Goal: Task Accomplishment & Management: Manage account settings

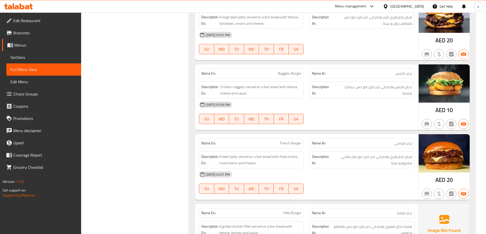
scroll to position [1333, 0]
click at [387, 4] on icon at bounding box center [385, 6] width 5 height 5
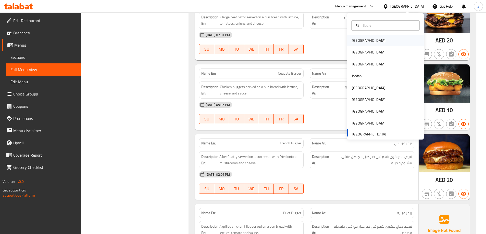
click at [372, 42] on div "[GEOGRAPHIC_DATA]" at bounding box center [385, 41] width 76 height 12
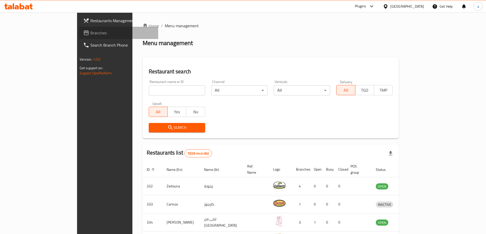
click at [90, 31] on span "Branches" at bounding box center [122, 33] width 64 height 6
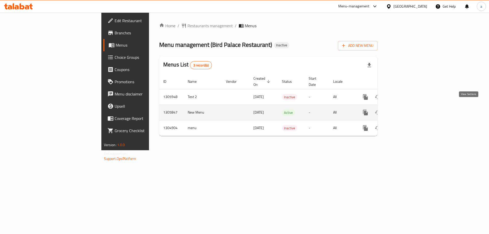
click at [409, 110] on link "enhanced table" at bounding box center [402, 113] width 12 height 12
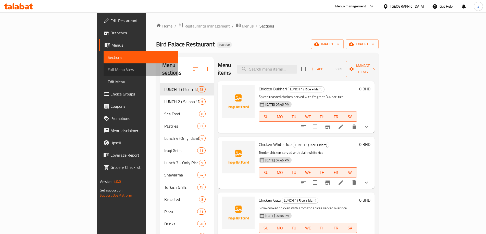
click at [103, 73] on link "Full Menu View" at bounding box center [140, 69] width 75 height 12
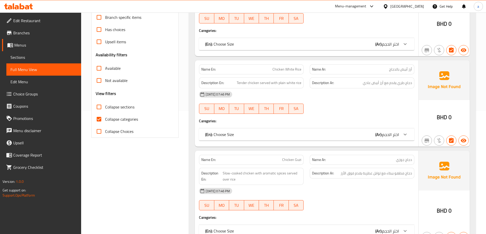
scroll to position [102, 0]
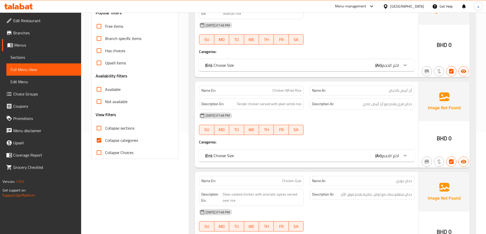
click at [104, 139] on input "Collapse categories" at bounding box center [99, 140] width 12 height 12
checkbox input "false"
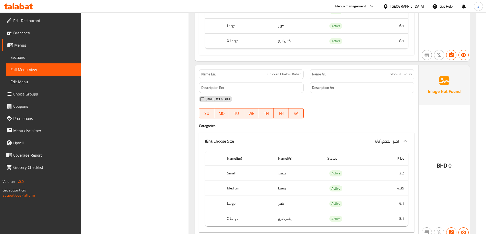
scroll to position [59738, 0]
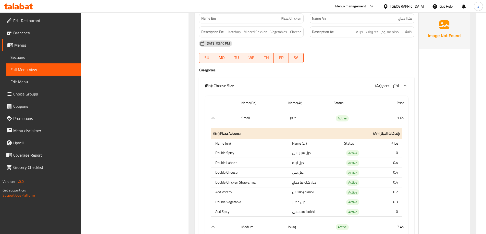
scroll to position [48596, 0]
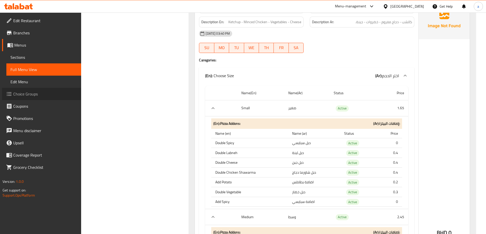
click at [44, 90] on link "Choice Groups" at bounding box center [41, 94] width 79 height 12
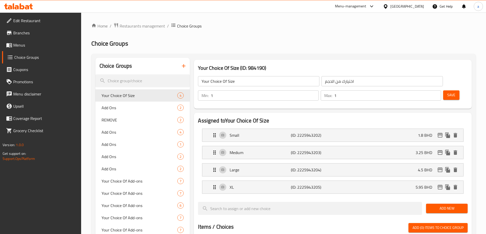
click at [186, 68] on icon "button" at bounding box center [183, 66] width 6 height 6
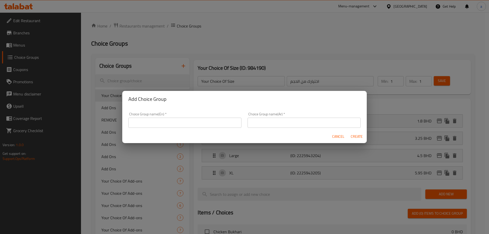
click at [184, 66] on div "Add Choice Group Choice Group name(En)   * Choice Group name(En) * Choice Group…" at bounding box center [244, 117] width 489 height 234
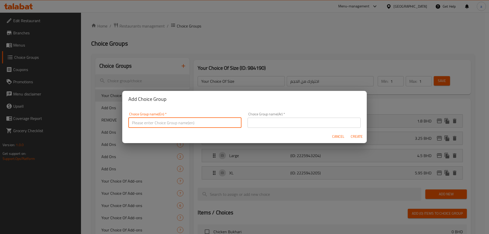
click at [178, 127] on input "text" at bounding box center [184, 123] width 113 height 10
type input "Remove From Pizza Chicken:"
click at [280, 120] on input "text" at bounding box center [304, 123] width 113 height 10
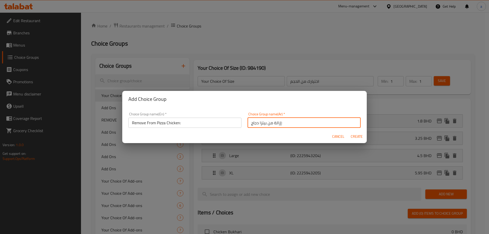
type input "إزالة من بيتزا دجاج:"
click at [353, 135] on span "Create" at bounding box center [357, 137] width 12 height 6
type input "Remove From Pizza Chicken:"
type input "إزالة من بيتزا دجاج:"
type input "0"
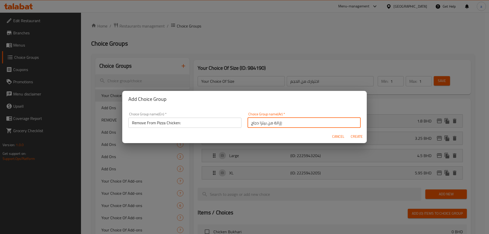
type input "0"
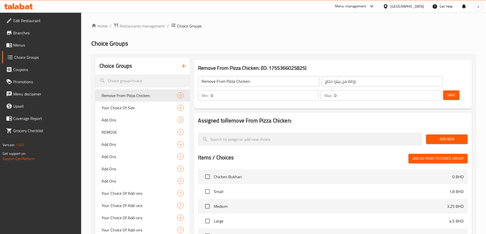
click at [326, 82] on input "إزالة من بيتزا دجاج:" at bounding box center [381, 81] width 121 height 10
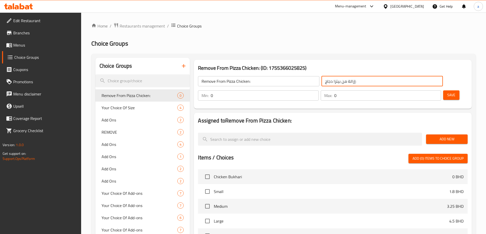
click at [326, 82] on input "إزالة من بيتزا دجاج:" at bounding box center [381, 81] width 121 height 10
click at [330, 81] on input "إزالة من بيتزا دجاج:" at bounding box center [381, 81] width 121 height 10
click at [342, 75] on div "إزالة من بيتزا دجاج: ​" at bounding box center [381, 81] width 123 height 12
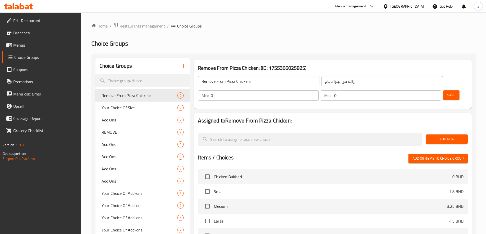
click at [341, 78] on input "إزالة من بيتزا دجاج:" at bounding box center [381, 81] width 121 height 10
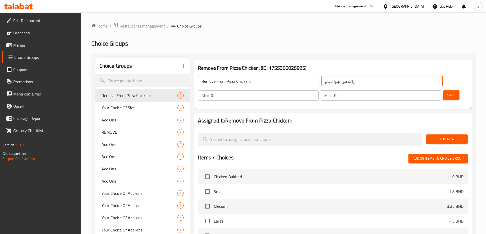
drag, startPoint x: 339, startPoint y: 80, endPoint x: 321, endPoint y: 83, distance: 19.2
click at [321, 83] on input "إزالة من بيتزا دجاج:" at bounding box center [381, 81] width 121 height 10
type input "إزالة من بيتزا دجاج:"
click at [449, 136] on span "Add New" at bounding box center [446, 139] width 33 height 6
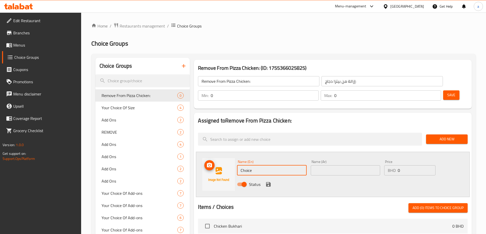
drag, startPoint x: 280, startPoint y: 153, endPoint x: 228, endPoint y: 152, distance: 51.7
click at [228, 152] on div "Name (En) Choice Name (En) Name (Ar) Name (Ar) Price BHD 0 Price Status" at bounding box center [332, 174] width 273 height 45
type input "بدون كاتشب"
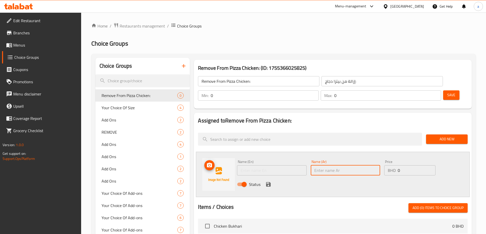
paste input "بدون كاتشب"
type input "بدون كاتشب"
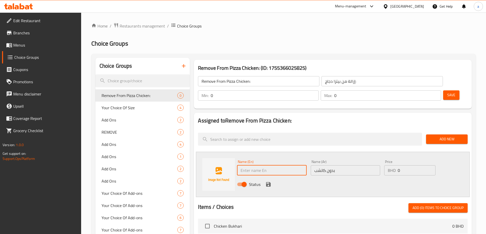
click at [276, 165] on input "text" at bounding box center [271, 170] width 69 height 10
type input "Without Ketchup"
click at [267, 182] on icon "save" at bounding box center [268, 184] width 5 height 5
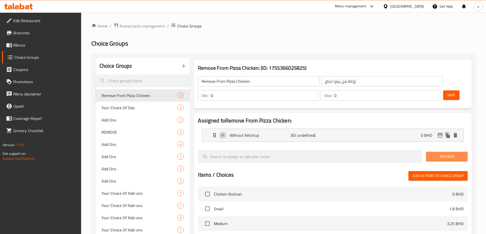
click at [441, 153] on span "Add New" at bounding box center [446, 156] width 33 height 6
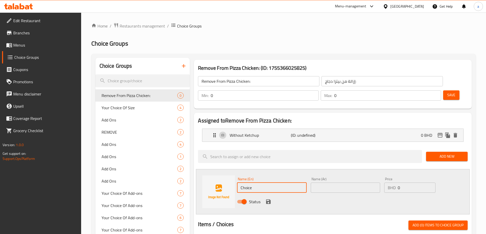
click at [253, 183] on input "Choice" at bounding box center [271, 188] width 69 height 10
type input "B"
type input "Without Cheese"
click at [324, 183] on input "text" at bounding box center [344, 188] width 69 height 10
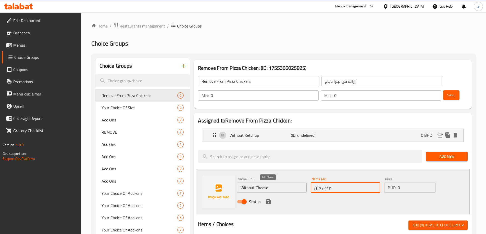
type input "بدون جبن:"
click at [267, 200] on icon "save" at bounding box center [268, 202] width 5 height 5
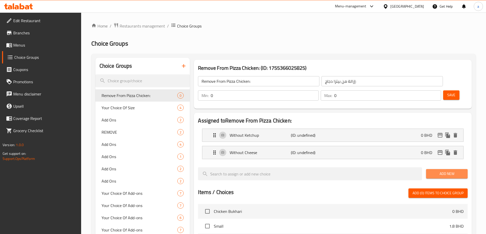
click at [447, 171] on span "Add New" at bounding box center [446, 174] width 33 height 6
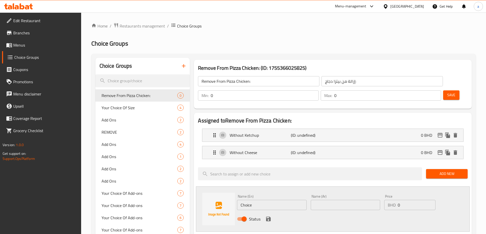
click at [267, 200] on input "Choice" at bounding box center [271, 205] width 69 height 10
click at [349, 200] on input "text" at bounding box center [344, 205] width 69 height 10
type input "بدون دجاج مفروم"
drag, startPoint x: 281, startPoint y: 191, endPoint x: 240, endPoint y: 187, distance: 41.2
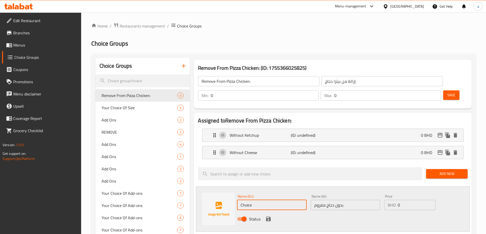
click at [240, 200] on input "Choice" at bounding box center [271, 205] width 69 height 10
type input "Without Minced Meat"
click at [268, 216] on icon "save" at bounding box center [268, 219] width 6 height 6
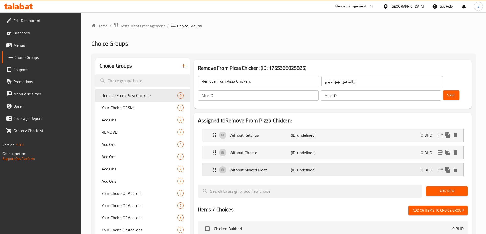
click at [361, 164] on div "Without Minced Meat (ID: undefined) 0 BHD" at bounding box center [333, 170] width 245 height 13
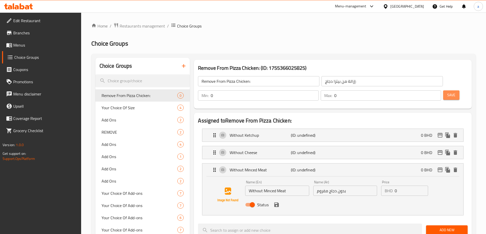
click at [443, 90] on button "Save" at bounding box center [451, 94] width 16 height 9
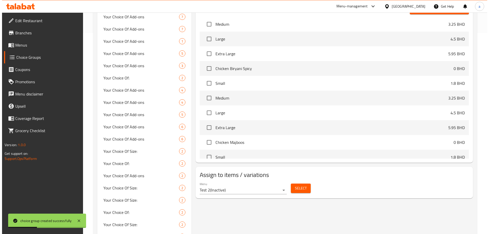
scroll to position [255, 0]
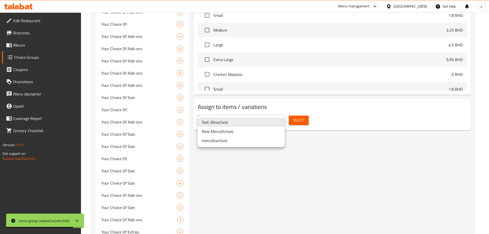
click at [227, 132] on li "New Menu ( Active )" at bounding box center [241, 131] width 87 height 9
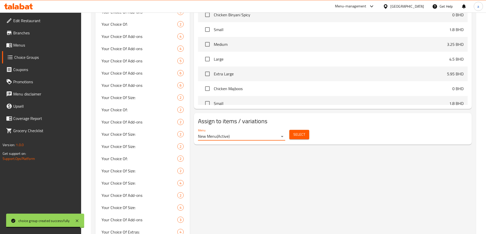
click at [306, 130] on button "Select" at bounding box center [299, 134] width 20 height 9
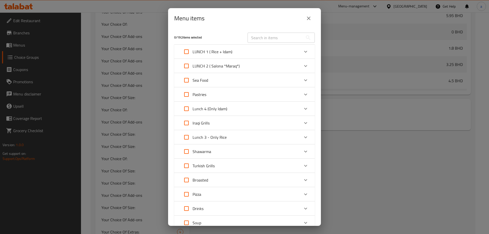
click at [265, 38] on input "text" at bounding box center [276, 38] width 56 height 10
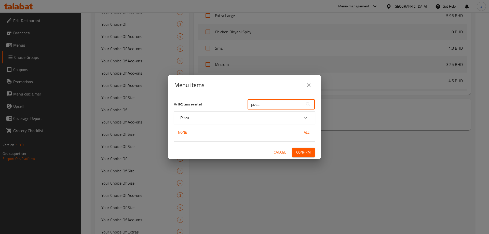
type input "pizza"
click at [309, 118] on div "Expand" at bounding box center [306, 118] width 12 height 12
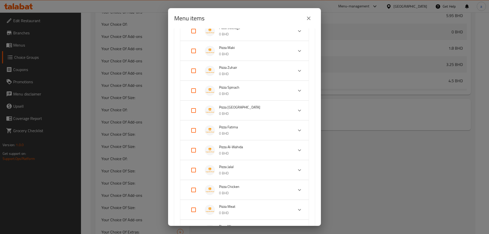
scroll to position [127, 0]
click at [193, 149] on input "Expand" at bounding box center [194, 150] width 12 height 12
checkbox input "true"
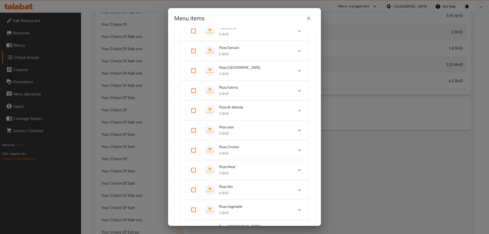
checkbox input "true"
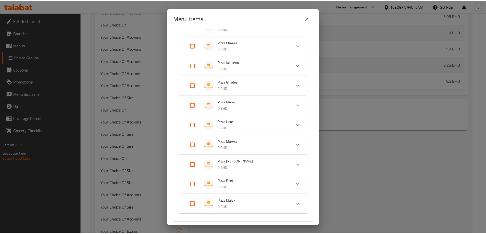
scroll to position [539, 0]
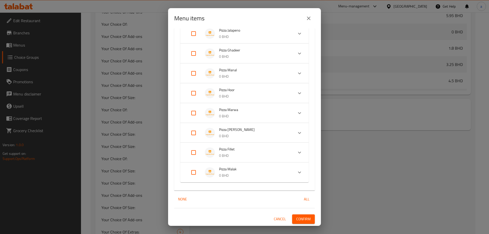
click at [308, 216] on button "Confirm" at bounding box center [303, 219] width 23 height 9
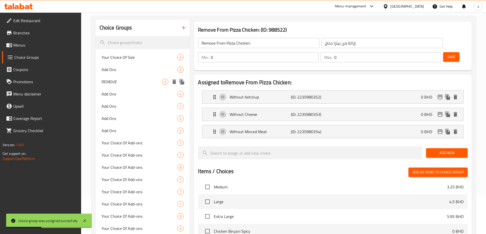
scroll to position [0, 0]
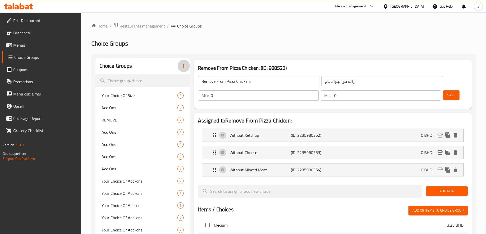
click at [183, 65] on icon "button" at bounding box center [183, 66] width 6 height 6
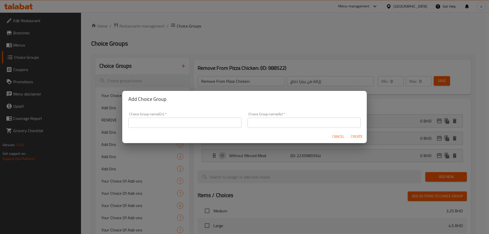
click at [191, 125] on input "text" at bounding box center [184, 123] width 113 height 10
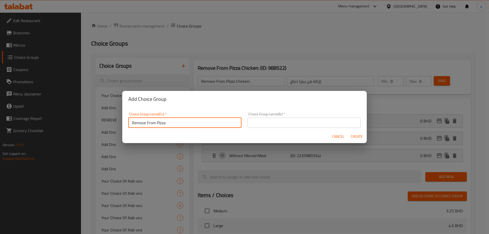
click at [176, 125] on input "Remove From Pizza" at bounding box center [184, 123] width 113 height 10
type input "Remove From Pizza Meat:"
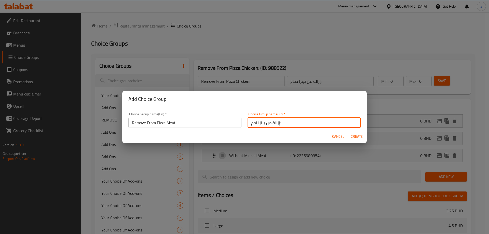
click at [294, 121] on input "إزالة من بيتزا لحم:" at bounding box center [304, 123] width 113 height 10
type input "إزالة من بيتزا لحم:"
click at [355, 135] on span "Create" at bounding box center [357, 137] width 12 height 6
type input "Remove From Pizza Meat:"
type input "إزالة من بيتزا لحم:"
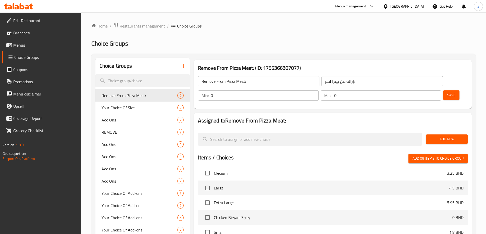
click at [435, 135] on button "Add New" at bounding box center [447, 139] width 42 height 9
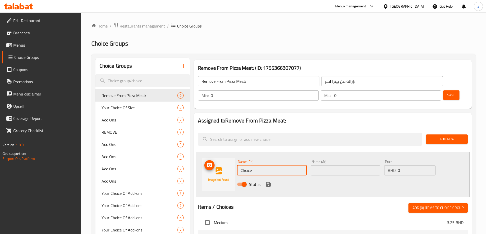
drag, startPoint x: 258, startPoint y: 159, endPoint x: 227, endPoint y: 156, distance: 30.9
click at [227, 156] on div "Name (En) Choice Name (En) Name (Ar) Name (Ar) Price BHD 0 Price Status" at bounding box center [332, 174] width 273 height 45
type input "ه"
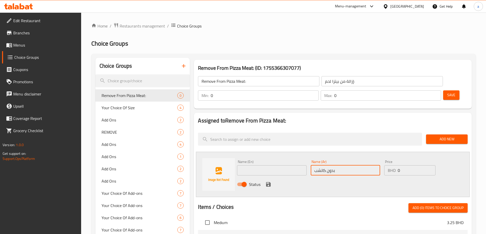
type input "بدون كاتشب"
click at [244, 165] on input "text" at bounding box center [271, 170] width 69 height 10
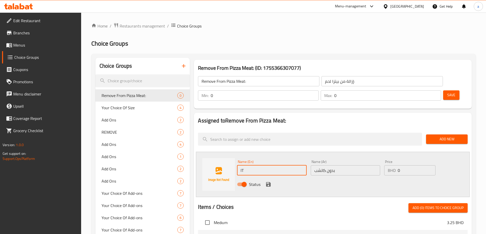
type input "I"
type input "Without Ketchup"
click at [265, 181] on icon "save" at bounding box center [268, 184] width 6 height 6
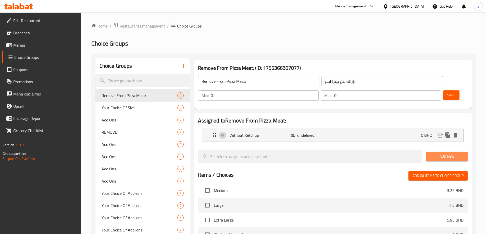
click at [446, 153] on span "Add New" at bounding box center [446, 156] width 33 height 6
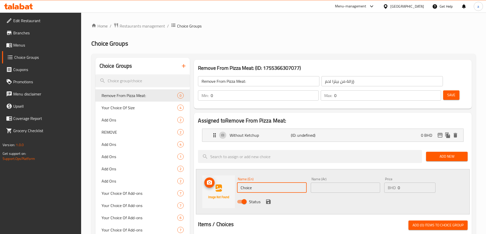
drag, startPoint x: 269, startPoint y: 172, endPoint x: 234, endPoint y: 175, distance: 35.8
click at [234, 175] on div "Name (En) Choice Name (En) Name (Ar) Name (Ar) Price BHD 0 Price Status" at bounding box center [332, 191] width 273 height 45
type input "Without Cheese"
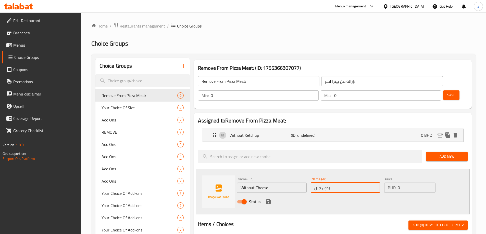
type input "بدون جبن"
click at [266, 199] on icon "save" at bounding box center [268, 202] width 6 height 6
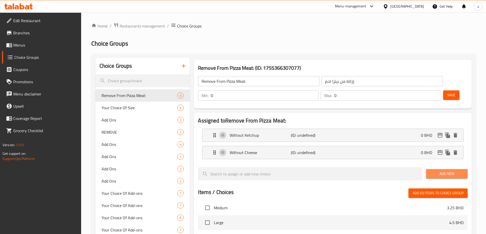
click at [448, 169] on button "Add New" at bounding box center [447, 173] width 42 height 9
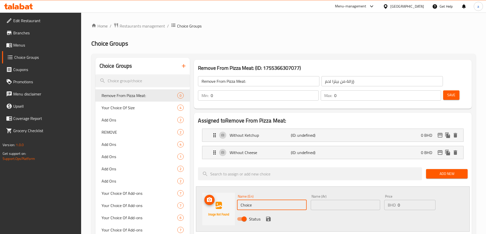
drag, startPoint x: 257, startPoint y: 190, endPoint x: 206, endPoint y: 192, distance: 51.5
click at [206, 192] on div "Name (En) Choice Name (En) Name (Ar) Name (Ar) Price BHD 0 Price Status" at bounding box center [332, 209] width 273 height 45
click at [326, 200] on input "text" at bounding box center [344, 205] width 69 height 10
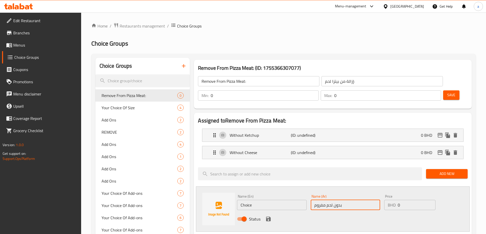
type input "بدون لحم مفروم"
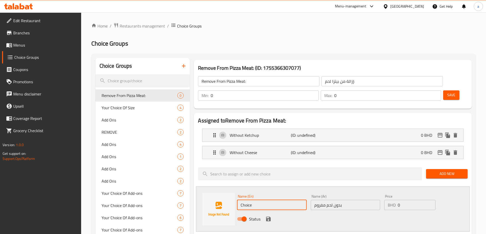
drag, startPoint x: 273, startPoint y: 190, endPoint x: 238, endPoint y: 190, distance: 35.7
click at [238, 200] on input "Choice" at bounding box center [271, 205] width 69 height 10
type input "ص"
type input "Without Minced Meat"
click at [267, 217] on icon "save" at bounding box center [268, 219] width 5 height 5
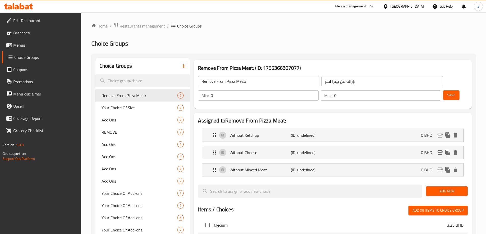
click at [447, 92] on span "Save" at bounding box center [451, 95] width 8 height 6
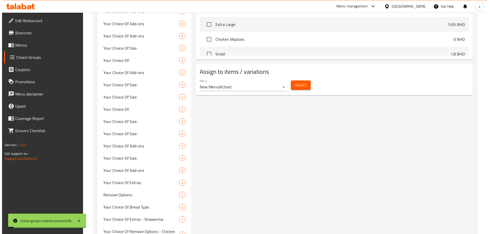
scroll to position [229, 0]
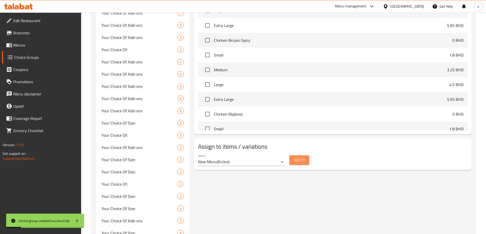
click at [294, 157] on span "Select" at bounding box center [299, 160] width 12 height 6
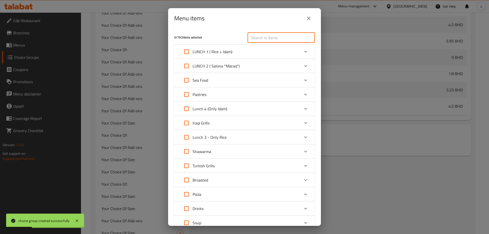
click at [289, 41] on input "text" at bounding box center [276, 38] width 56 height 10
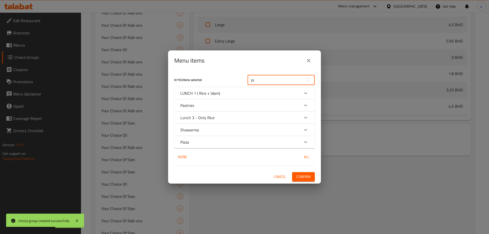
type input "pi"
click at [212, 144] on div "Pizza" at bounding box center [239, 142] width 119 height 6
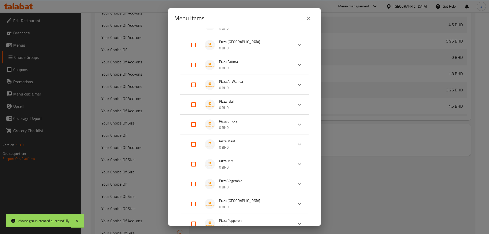
scroll to position [255, 0]
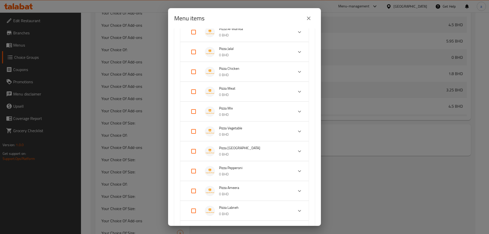
click at [193, 89] on input "Expand" at bounding box center [194, 92] width 12 height 12
checkbox input "true"
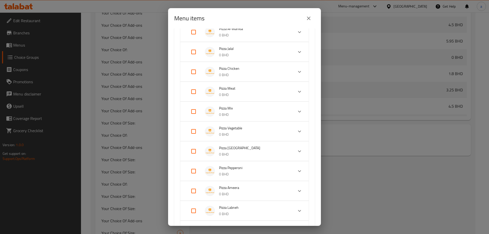
checkbox input "true"
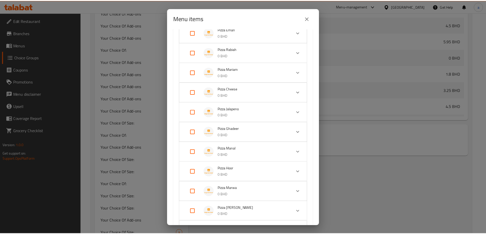
scroll to position [588, 0]
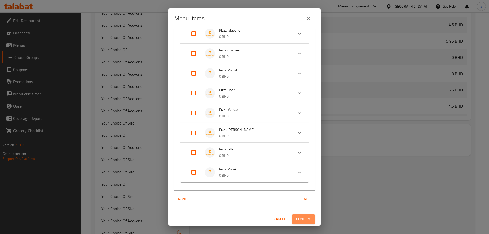
click at [307, 218] on button "Confirm" at bounding box center [303, 219] width 23 height 9
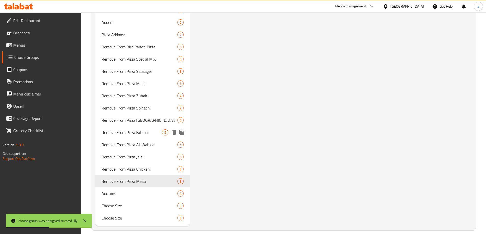
scroll to position [746, 0]
click at [154, 166] on span "Remove From Pizza Chicken:" at bounding box center [131, 169] width 61 height 6
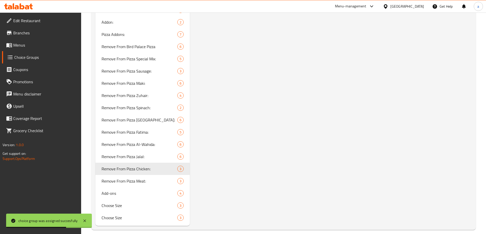
type input "Remove From Pizza Chicken:"
type input "إزالة من بيتزا دجاج:"
click at [150, 163] on div "Remove From Pizza Chicken: 3" at bounding box center [142, 169] width 95 height 12
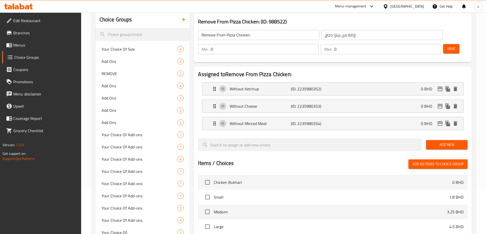
scroll to position [33, 0]
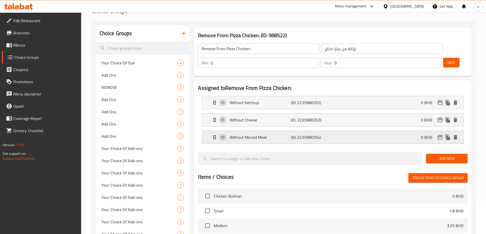
click at [261, 134] on p "Without Minced Meat" at bounding box center [259, 137] width 61 height 6
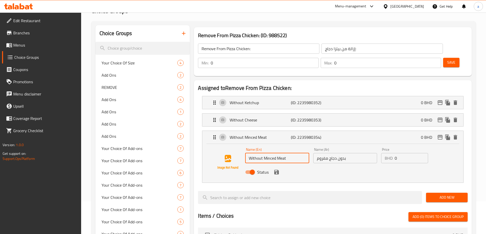
drag, startPoint x: 287, startPoint y: 143, endPoint x: 277, endPoint y: 145, distance: 9.8
click at [277, 153] on input "Without Minced Meat" at bounding box center [277, 158] width 64 height 10
click at [274, 169] on icon "save" at bounding box center [276, 172] width 6 height 6
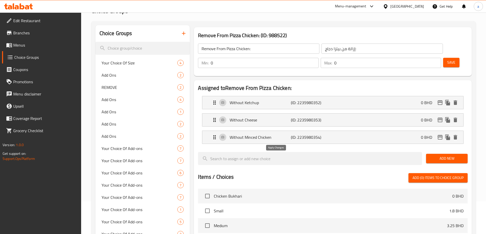
type input "Without Minced Chicken"
click at [324, 131] on div "Without Minced Chicken (ID: 2235980354) 0 BHD" at bounding box center [333, 137] width 245 height 13
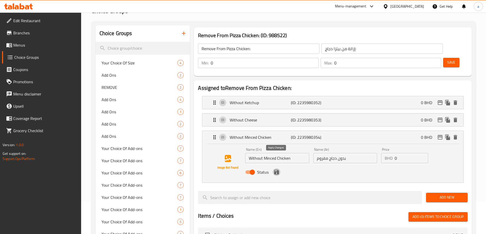
click at [278, 170] on icon "save" at bounding box center [276, 172] width 5 height 5
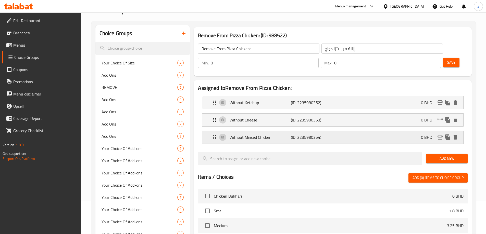
click at [296, 134] on p "(ID: 2235980354)" at bounding box center [311, 137] width 41 height 6
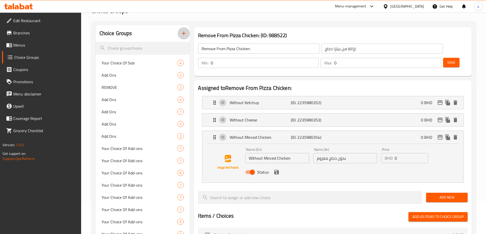
click at [184, 34] on icon "button" at bounding box center [184, 34] width 4 height 4
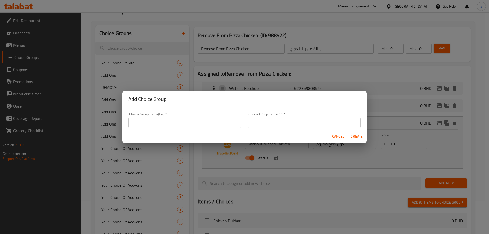
click at [244, 60] on div "Add Choice Group Choice Group name(En)   * Choice Group name(En) * Choice Group…" at bounding box center [244, 117] width 489 height 234
click at [336, 136] on span "Cancel" at bounding box center [338, 137] width 12 height 6
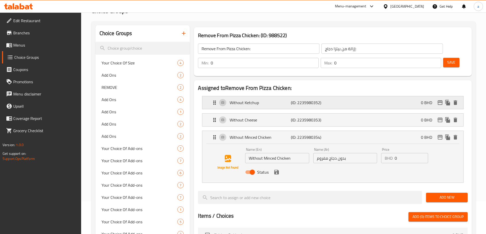
click at [263, 100] on p "Without Ketchup" at bounding box center [259, 103] width 61 height 6
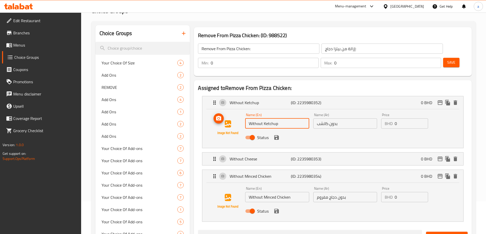
drag, startPoint x: 282, startPoint y: 112, endPoint x: 239, endPoint y: 112, distance: 43.3
click at [239, 112] on div "Name (En) Without Ketchup Name (En) Name (Ar) بدون كاتشب Name (Ar) Price BHD 0 …" at bounding box center [332, 127] width 244 height 35
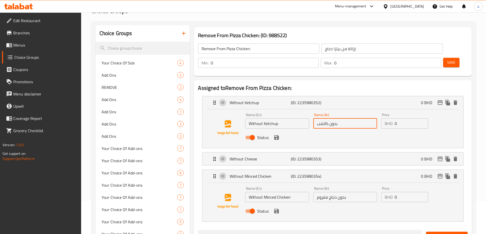
drag, startPoint x: 331, startPoint y: 110, endPoint x: 312, endPoint y: 112, distance: 18.7
click at [312, 112] on div "Name (Ar) بدون كاتشب Name (Ar)" at bounding box center [345, 121] width 68 height 20
click at [268, 156] on p "Without Cheese" at bounding box center [259, 159] width 61 height 6
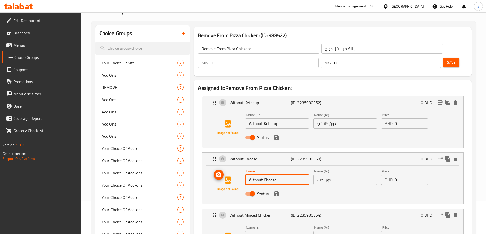
drag, startPoint x: 281, startPoint y: 166, endPoint x: 231, endPoint y: 167, distance: 49.7
click at [231, 167] on div "Name (En) Without Cheese Name (En) Name (Ar) بدون جبن: Name (Ar) Price BHD 0 Pr…" at bounding box center [332, 184] width 244 height 35
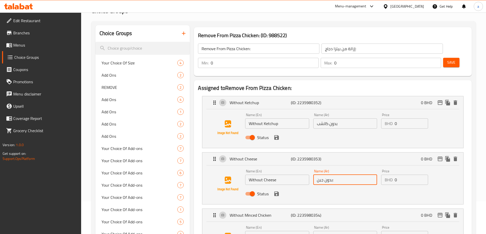
drag, startPoint x: 344, startPoint y: 166, endPoint x: 303, endPoint y: 168, distance: 40.5
click at [304, 168] on div "Name (En) Without Cheese Name (En) Name (Ar) بدون جبن: Name (Ar) Price BHD 0 Pr…" at bounding box center [345, 183] width 204 height 33
drag, startPoint x: 294, startPoint y: 223, endPoint x: 234, endPoint y: 224, distance: 59.4
drag, startPoint x: 351, startPoint y: 221, endPoint x: 306, endPoint y: 224, distance: 45.5
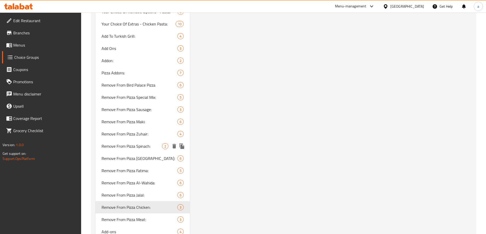
scroll to position [746, 0]
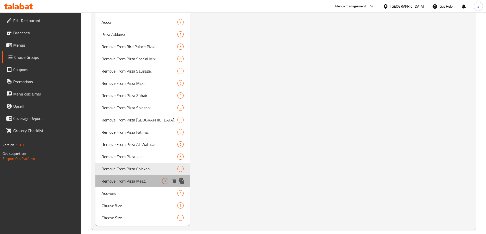
click at [149, 178] on span "Remove From Pizza Meat:" at bounding box center [131, 181] width 61 height 6
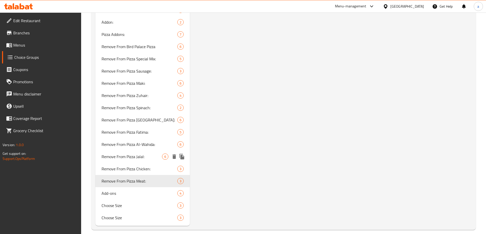
type input "Remove From Pizza Meat:"
type input "إزالة من بيتزا لحم:"
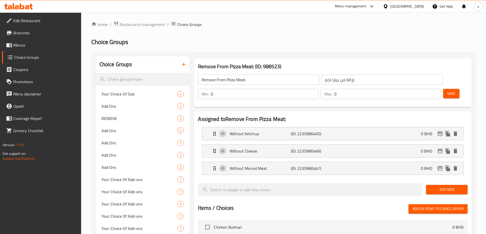
scroll to position [0, 0]
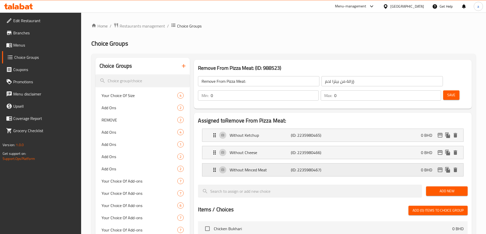
click at [265, 167] on p "Without Minced Meat" at bounding box center [259, 170] width 61 height 6
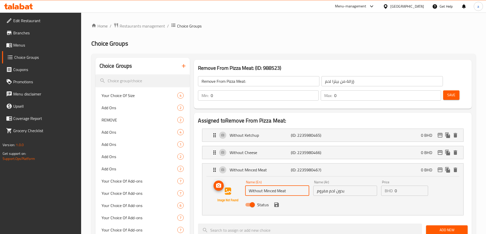
drag, startPoint x: 289, startPoint y: 180, endPoint x: 242, endPoint y: 178, distance: 46.4
click at [242, 178] on div "Name (En) Without Minced Meat Name (En) Name (Ar) بدون لحم مفروم Name (Ar) Pric…" at bounding box center [332, 195] width 244 height 35
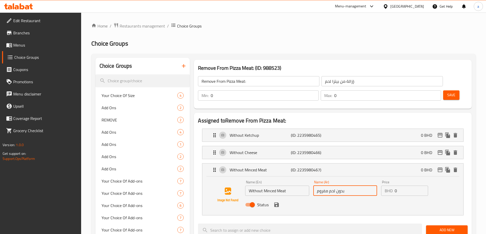
drag, startPoint x: 353, startPoint y: 181, endPoint x: 307, endPoint y: 183, distance: 46.2
click at [307, 183] on div "Name (En) Without Minced Meat Name (En) Name (Ar) بدون لحم مفروم Name (Ar) Pric…" at bounding box center [345, 194] width 204 height 33
click at [328, 150] on p "(ID: 2235980466)" at bounding box center [311, 153] width 41 height 6
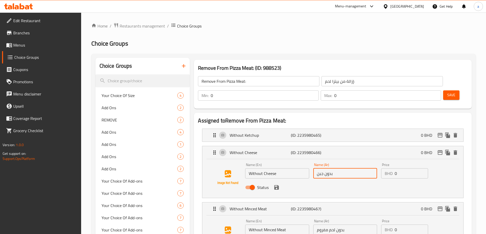
drag, startPoint x: 343, startPoint y: 163, endPoint x: 306, endPoint y: 167, distance: 37.5
click at [306, 167] on div "Name (En) Without Cheese Name (En) Name (Ar) بدون جبن Name (Ar) Price BHD 0 Pri…" at bounding box center [345, 177] width 204 height 33
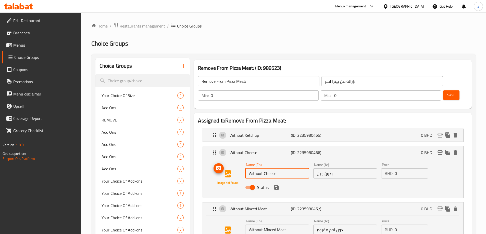
drag, startPoint x: 288, startPoint y: 160, endPoint x: 217, endPoint y: 161, distance: 70.9
click at [217, 161] on div "Name (En) Without Cheese Name (En) Name (Ar) بدون جبن Name (Ar) Price BHD 0 Pri…" at bounding box center [332, 177] width 244 height 35
click at [255, 129] on div "Without Ketchup (ID: 2235980465) 0 BHD" at bounding box center [333, 135] width 245 height 13
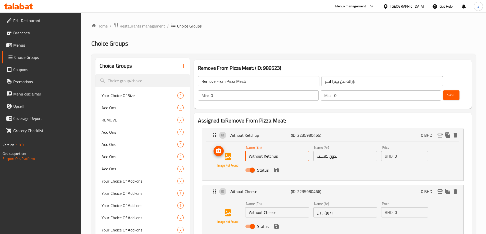
drag, startPoint x: 283, startPoint y: 144, endPoint x: 237, endPoint y: 150, distance: 47.0
click at [237, 150] on div "Name (En) Without Ketchup Name (En) Name (Ar) بدون كاتشب Name (Ar) Price BHD 0 …" at bounding box center [332, 160] width 244 height 35
drag, startPoint x: 351, startPoint y: 142, endPoint x: 285, endPoint y: 142, distance: 65.8
click at [285, 144] on div "Name (En) Without Ketchup Name (En) Name (Ar) بدون كاتشب Name (Ar) Price BHD 0 …" at bounding box center [345, 160] width 204 height 33
click at [186, 67] on icon "button" at bounding box center [183, 66] width 6 height 6
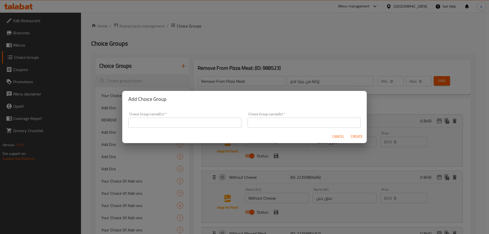
click at [171, 122] on input "text" at bounding box center [184, 123] width 113 height 10
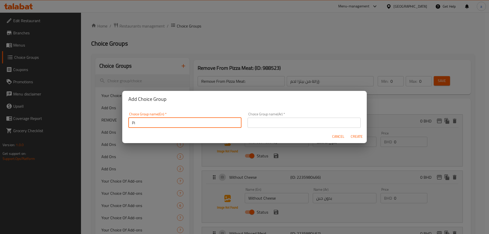
type input "P"
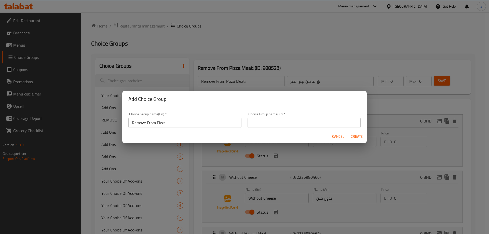
click at [178, 119] on input "Remove From Pizza" at bounding box center [184, 123] width 113 height 10
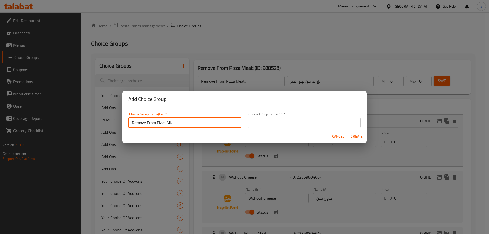
type input "Remove From Pizza Mix:"
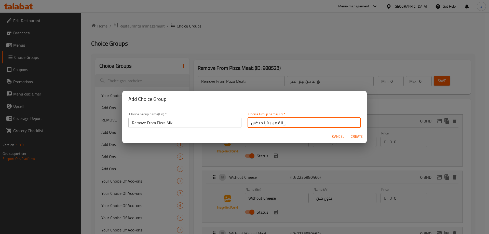
type input "إزالة من بيتزا ميكس:"
click at [356, 138] on span "Create" at bounding box center [357, 137] width 12 height 6
type input "Remove From Pizza Mix:"
type input "إزالة من بيتزا ميكس:"
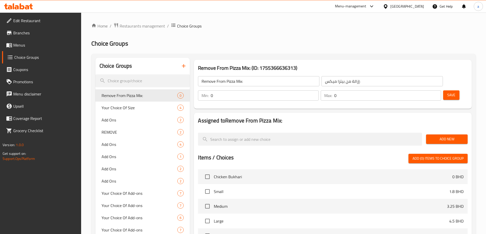
click at [453, 135] on button "Add New" at bounding box center [447, 139] width 42 height 9
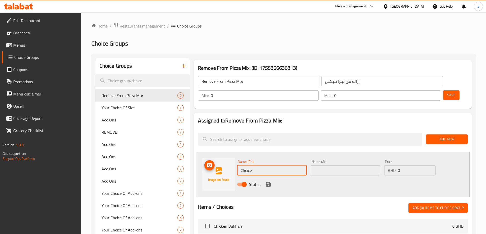
drag, startPoint x: 261, startPoint y: 157, endPoint x: 216, endPoint y: 157, distance: 44.3
click at [216, 157] on div "Name (En) Choice Name (En) Name (Ar) Name (Ar) Price BHD 0 Price Status" at bounding box center [332, 174] width 273 height 45
click at [267, 165] on input "Choice" at bounding box center [271, 170] width 69 height 10
paste input "Without Ketchup"
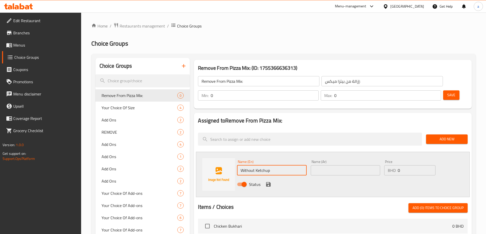
type input "Without Ketchup"
click at [330, 165] on input "text" at bounding box center [344, 170] width 69 height 10
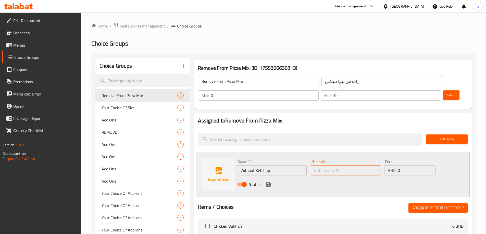
paste input "بدون كاتشب"
type input "بدون كاتشب"
click at [267, 181] on icon "save" at bounding box center [268, 184] width 6 height 6
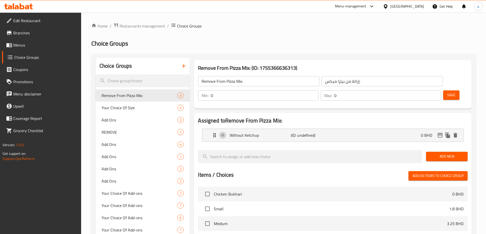
click at [446, 153] on span "Add New" at bounding box center [446, 156] width 33 height 6
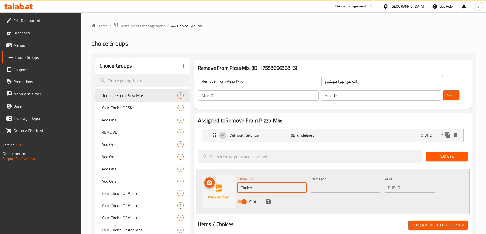
drag, startPoint x: 266, startPoint y: 174, endPoint x: 209, endPoint y: 176, distance: 57.1
click at [209, 176] on div "Name (En) Choice Name (En) Name (Ar) Name (Ar) Price BHD 0 Price Status" at bounding box center [332, 191] width 273 height 45
paste input "Without Chees"
type input "Without Cheese"
click at [336, 183] on input "text" at bounding box center [344, 188] width 69 height 10
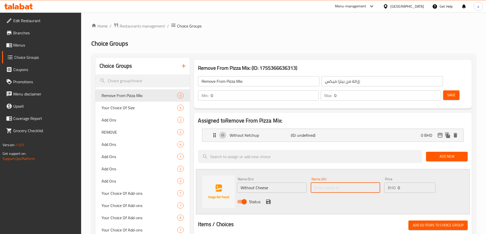
paste input "بدون جبن"
type input "بدون جبن"
click at [270, 200] on icon "save" at bounding box center [268, 202] width 5 height 5
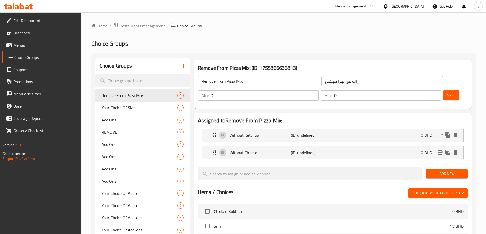
click at [446, 169] on button "Add New" at bounding box center [447, 173] width 42 height 9
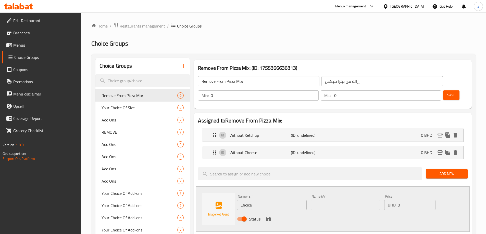
scroll to position [76, 0]
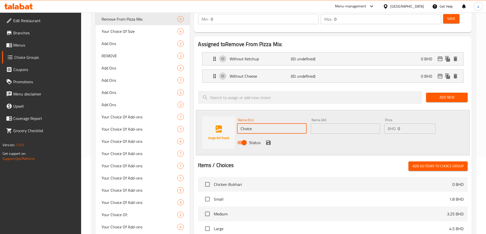
drag, startPoint x: 266, startPoint y: 115, endPoint x: 243, endPoint y: 112, distance: 23.3
click at [243, 124] on input "Choice" at bounding box center [271, 129] width 69 height 10
paste input "Without Minced Meat"
type input "CWithout Minced Meat"
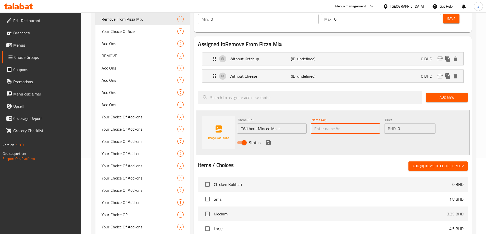
click at [323, 124] on input "text" at bounding box center [344, 129] width 69 height 10
paste input "بدون لحم مفروم"
type input "بدون لحم مفروم"
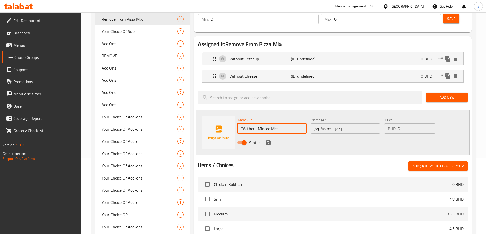
drag, startPoint x: 243, startPoint y: 114, endPoint x: 239, endPoint y: 114, distance: 3.6
click at [239, 124] on input "CWithout Minced Meat" at bounding box center [271, 129] width 69 height 10
type input "Without Minced Meat"
click at [266, 140] on icon "save" at bounding box center [268, 143] width 6 height 6
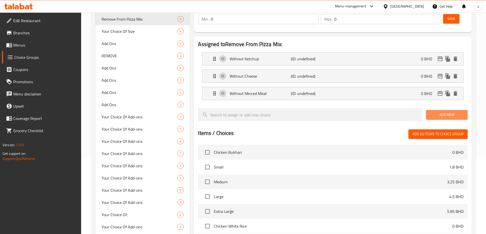
click at [456, 112] on span "Add New" at bounding box center [446, 115] width 33 height 6
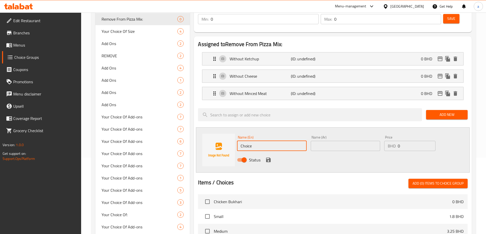
drag, startPoint x: 275, startPoint y: 135, endPoint x: 175, endPoint y: 135, distance: 99.7
paste input "Without Minced Chicken"
type input "Without Minced Chicken"
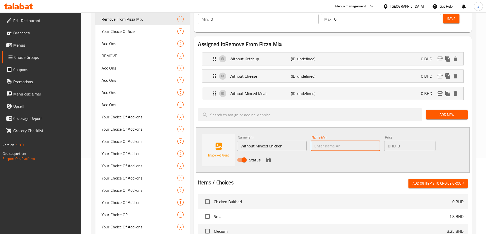
click at [334, 141] on input "text" at bounding box center [344, 146] width 69 height 10
paste input "بدون دجاج مفروم"
type input "بدون دجاج مفروم"
click at [271, 157] on icon "save" at bounding box center [268, 160] width 6 height 6
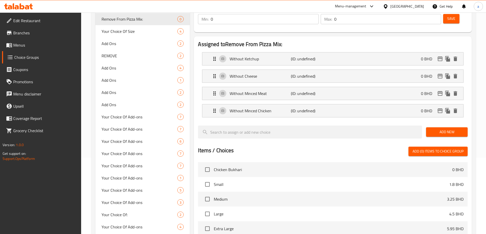
scroll to position [0, 0]
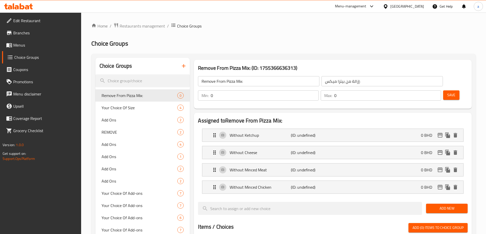
click at [447, 92] on span "Save" at bounding box center [451, 95] width 8 height 6
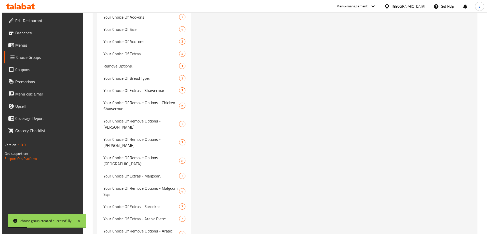
scroll to position [357, 0]
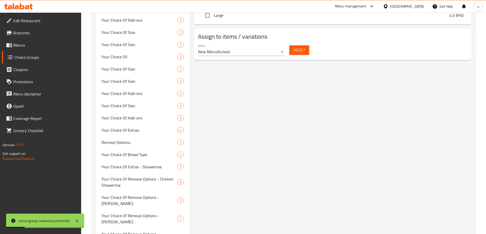
click at [302, 47] on span "Select" at bounding box center [299, 50] width 12 height 6
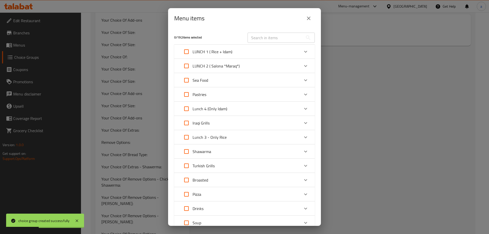
click at [284, 38] on input "text" at bounding box center [276, 38] width 56 height 10
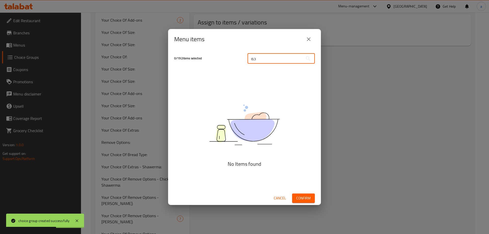
type input "ح"
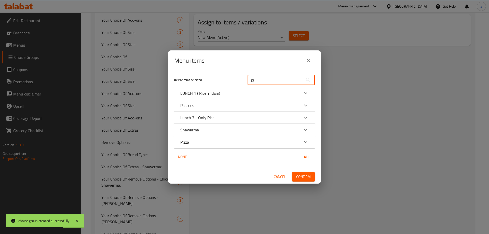
type input "pi"
click at [190, 142] on div "Pizza" at bounding box center [239, 142] width 119 height 6
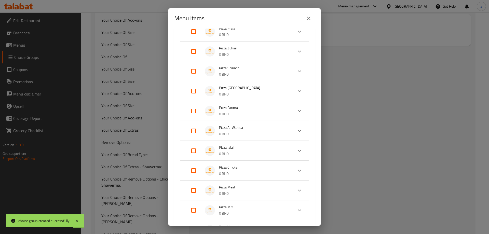
scroll to position [204, 0]
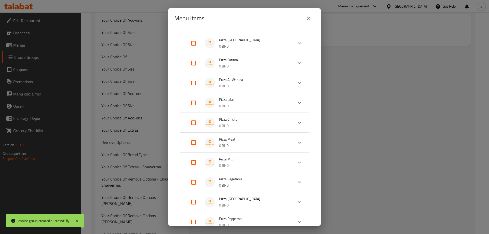
click at [297, 164] on icon "Expand" at bounding box center [300, 163] width 6 height 6
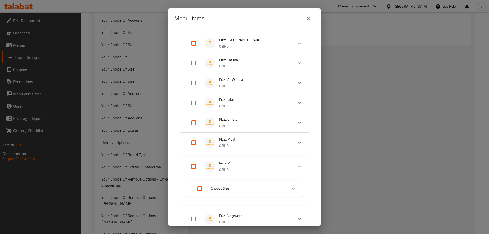
click at [191, 166] on input "Expand" at bounding box center [194, 167] width 12 height 12
checkbox input "true"
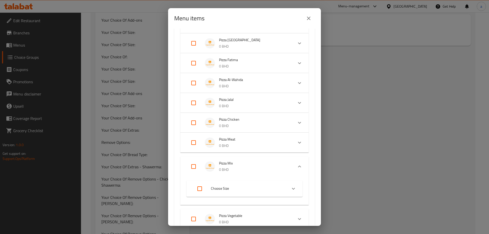
checkbox input "true"
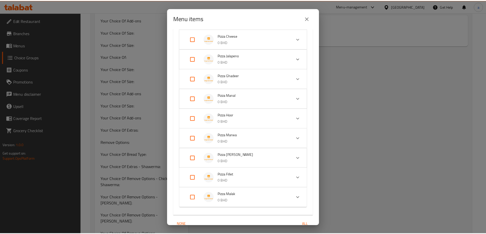
scroll to position [552, 0]
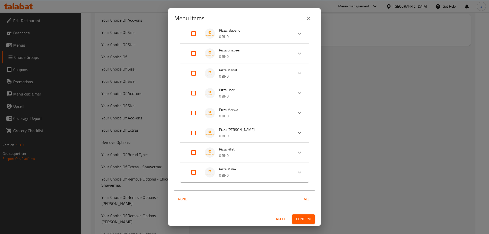
click at [296, 221] on span "Confirm" at bounding box center [303, 219] width 15 height 6
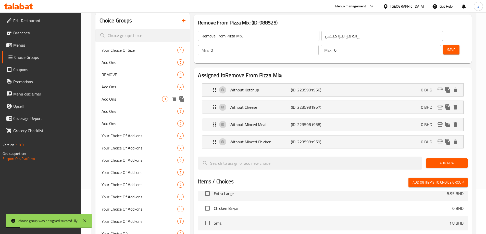
scroll to position [0, 0]
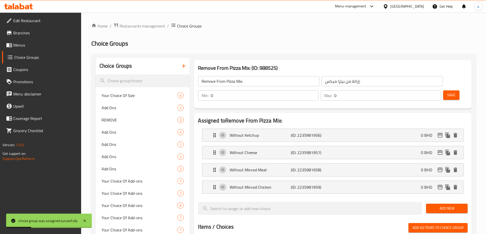
click at [184, 68] on icon "button" at bounding box center [184, 66] width 4 height 4
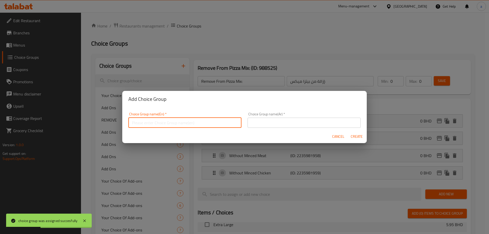
click at [175, 120] on input "text" at bounding box center [184, 123] width 113 height 10
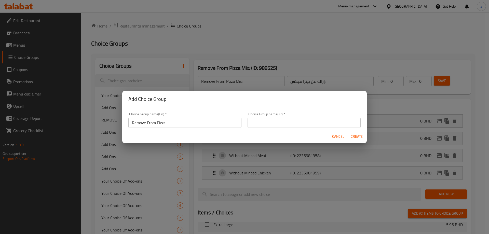
click at [221, 119] on input "Remove From Pizza" at bounding box center [184, 123] width 113 height 10
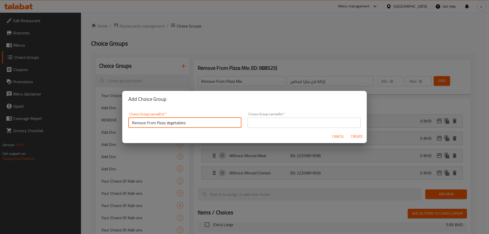
type input "Remove From Pizza Vegetables:"
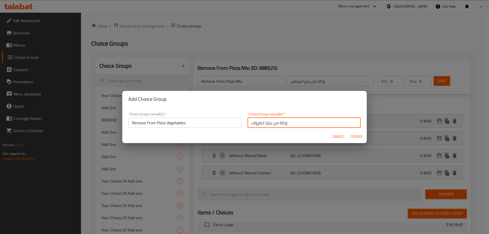
type input "إزالة من بيتزا خضروات:"
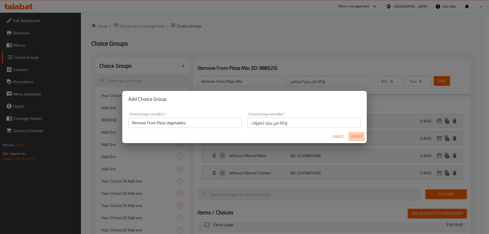
click at [360, 136] on span "Create" at bounding box center [357, 137] width 12 height 6
type input "Remove From Pizza Vegetables:"
type input "إزالة من بيتزا خضروات:"
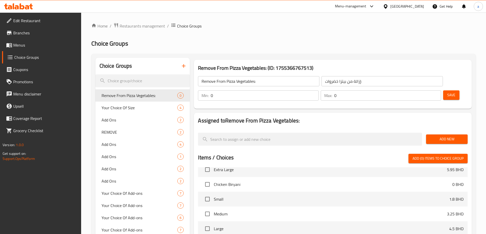
click at [445, 136] on span "Add New" at bounding box center [446, 139] width 33 height 6
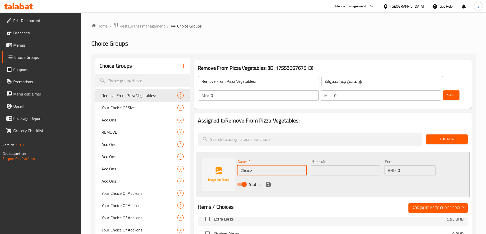
click at [251, 165] on input "Choice" at bounding box center [271, 170] width 69 height 10
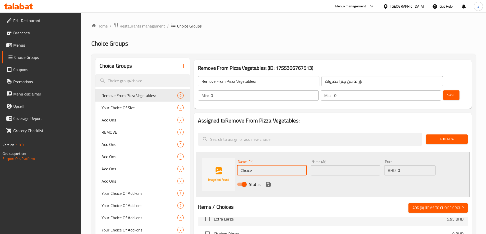
paste input "Without Ketchup"
type input "Without Ketchup"
click at [326, 165] on input "text" at bounding box center [344, 170] width 69 height 10
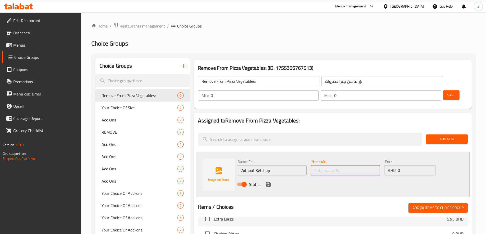
click at [326, 165] on input "text" at bounding box center [344, 170] width 69 height 10
paste input "بدون كاتشب"
type input "بدون كاتشب"
click at [267, 182] on icon "save" at bounding box center [268, 184] width 5 height 5
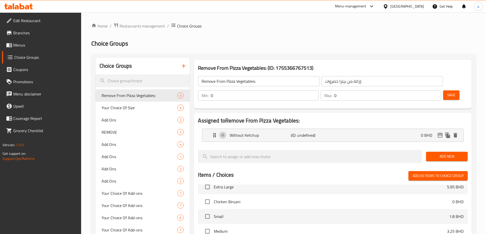
click at [448, 153] on span "Add New" at bounding box center [446, 156] width 33 height 6
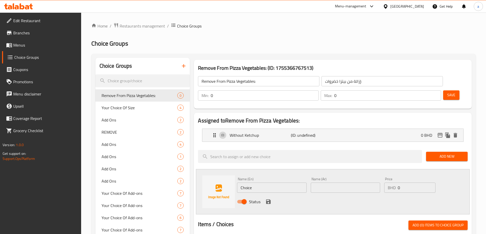
click at [261, 183] on input "Choice" at bounding box center [271, 188] width 69 height 10
paste input "Without Chees"
type input "Without Cheese"
click at [320, 183] on input "text" at bounding box center [344, 188] width 69 height 10
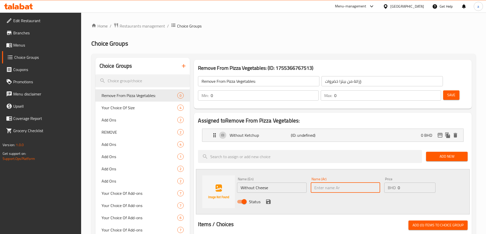
click at [320, 183] on input "text" at bounding box center [344, 188] width 69 height 10
paste input "بدون جبن"
type input "بدون جبن"
click at [269, 200] on icon "save" at bounding box center [268, 202] width 5 height 5
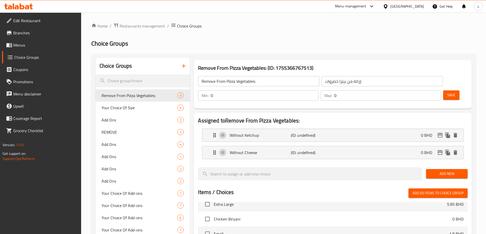
click at [447, 92] on span "Save" at bounding box center [451, 95] width 8 height 6
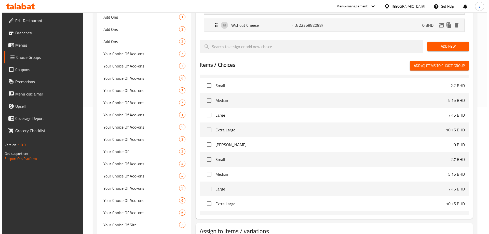
scroll to position [816, 0]
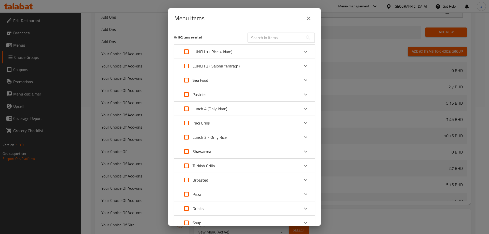
click at [277, 41] on input "text" at bounding box center [276, 38] width 56 height 10
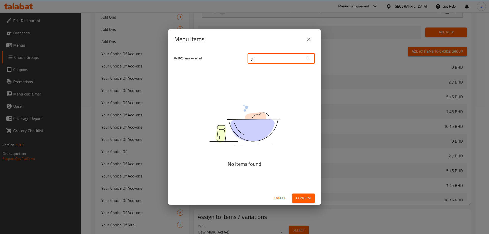
scroll to position [741, 0]
drag, startPoint x: 253, startPoint y: 61, endPoint x: 206, endPoint y: 52, distance: 47.9
click at [206, 52] on div "0 / 192 items selected حpiz ​" at bounding box center [244, 58] width 147 height 20
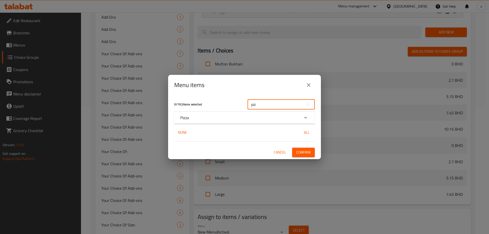
scroll to position [816, 0]
type input "piz"
click at [308, 117] on icon "Expand" at bounding box center [306, 118] width 6 height 6
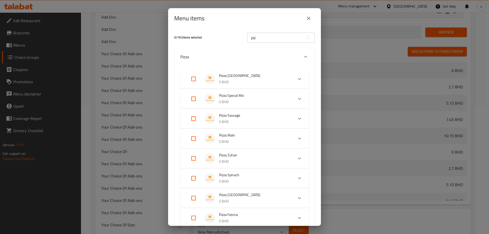
scroll to position [127, 0]
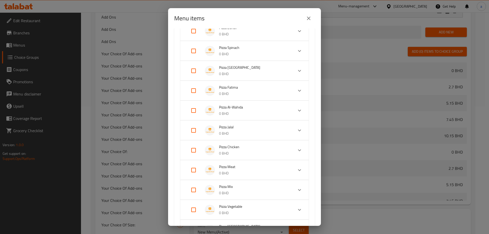
click at [194, 209] on input "Expand" at bounding box center [194, 210] width 12 height 12
checkbox input "true"
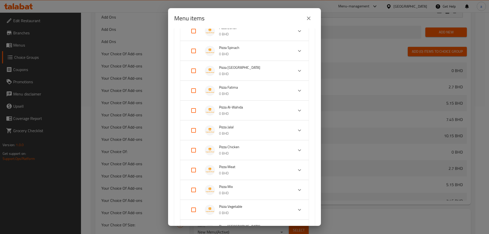
checkbox input "true"
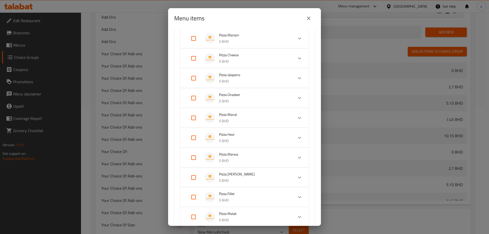
scroll to position [539, 0]
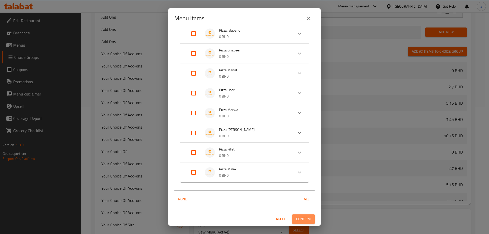
click at [305, 220] on span "Confirm" at bounding box center [303, 219] width 15 height 6
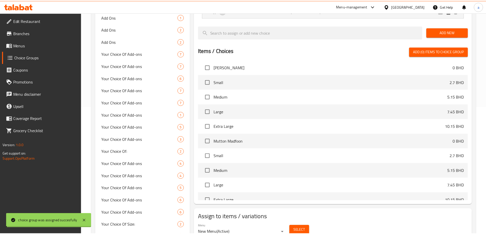
scroll to position [741, 0]
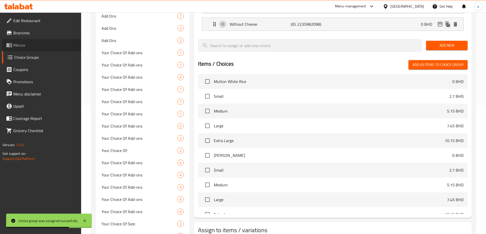
click at [24, 48] on span "Menus" at bounding box center [45, 45] width 64 height 6
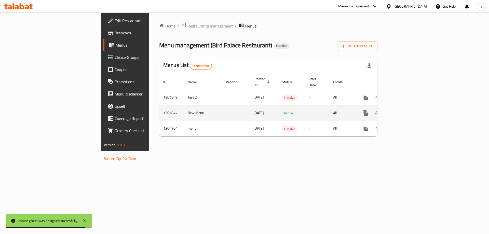
click at [405, 110] on icon "enhanced table" at bounding box center [402, 113] width 6 height 6
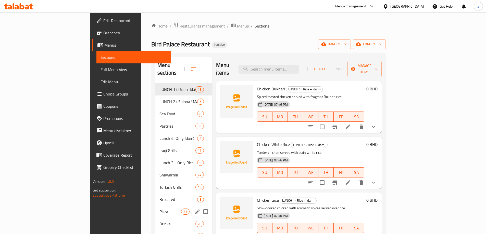
scroll to position [71, 0]
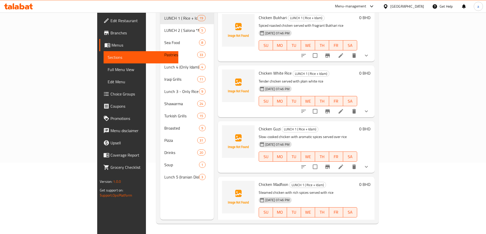
click at [108, 69] on span "Full Menu View" at bounding box center [141, 70] width 67 height 6
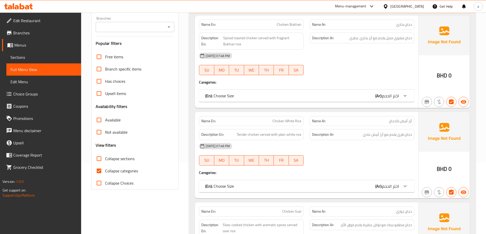
click at [104, 171] on input "Collapse categories" at bounding box center [99, 171] width 12 height 12
checkbox input "false"
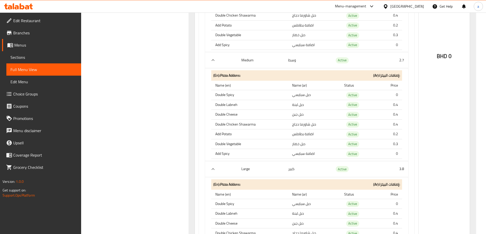
scroll to position [51551, 0]
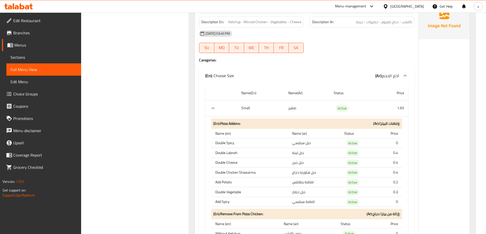
scroll to position [48494, 0]
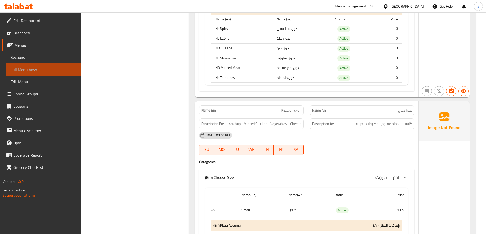
click at [25, 69] on span "Full Menu View" at bounding box center [43, 70] width 67 height 6
click at [27, 94] on span "Choice Groups" at bounding box center [45, 94] width 64 height 6
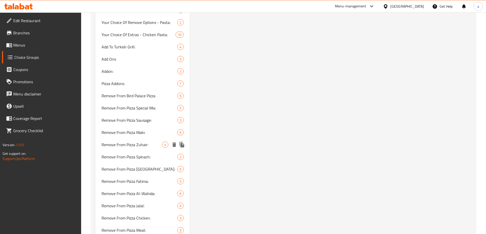
scroll to position [771, 0]
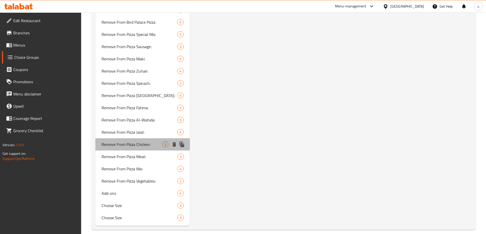
click at [150, 141] on span "Remove From Pizza Chicken:" at bounding box center [131, 144] width 61 height 6
type input "Remove From Pizza Chicken:"
type input "إزالة من بيتزا دجاج:"
type input "0"
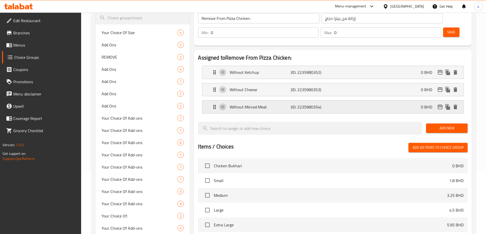
scroll to position [57, 0]
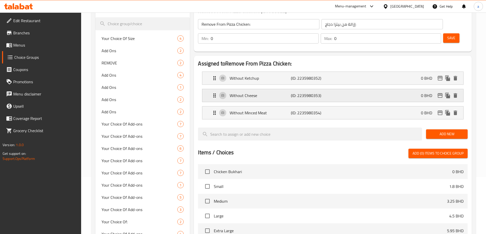
click at [272, 89] on div "Without Cheese (ID: 2235980353) 0 BHD" at bounding box center [333, 95] width 245 height 13
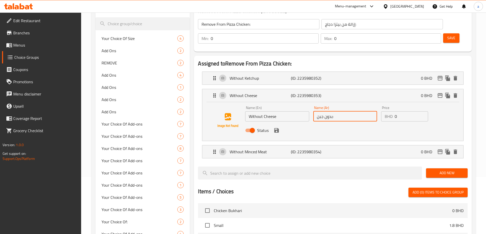
drag, startPoint x: 334, startPoint y: 102, endPoint x: 331, endPoint y: 103, distance: 2.8
click at [331, 111] on input "بدون جبن:" at bounding box center [345, 116] width 64 height 10
click at [278, 128] on icon "save" at bounding box center [276, 130] width 5 height 5
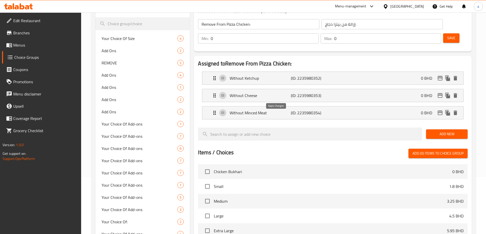
type input "بدون جبن"
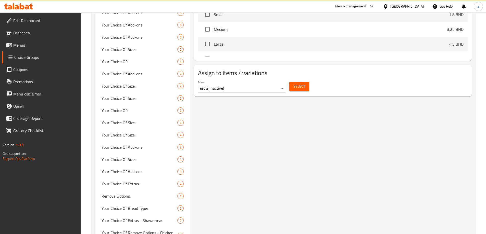
scroll to position [357, 0]
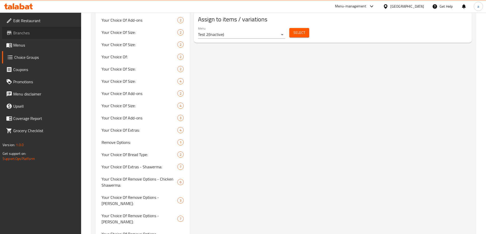
click at [32, 33] on span "Branches" at bounding box center [45, 33] width 64 height 6
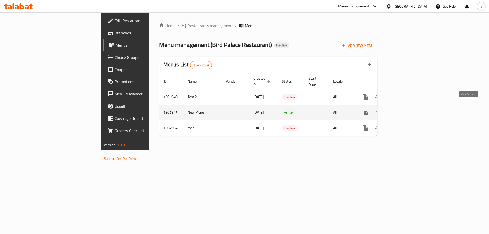
click at [405, 110] on icon "enhanced table" at bounding box center [402, 113] width 6 height 6
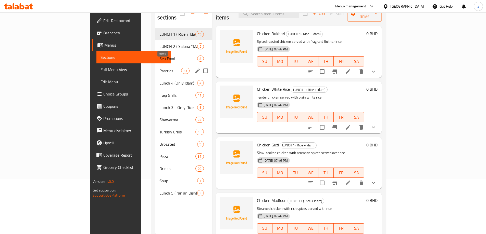
scroll to position [71, 0]
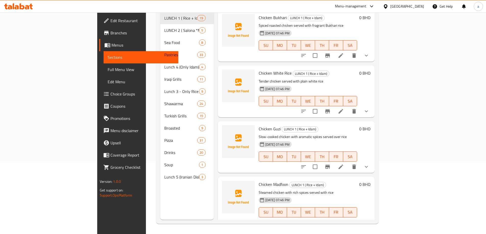
click at [108, 67] on span "Full Menu View" at bounding box center [141, 70] width 67 height 6
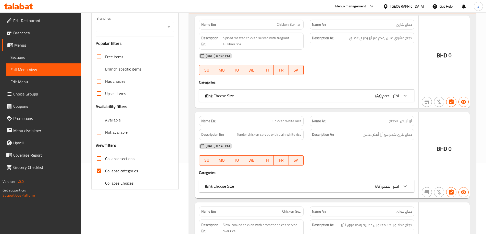
click at [101, 169] on input "Collapse categories" at bounding box center [99, 171] width 12 height 12
checkbox input "false"
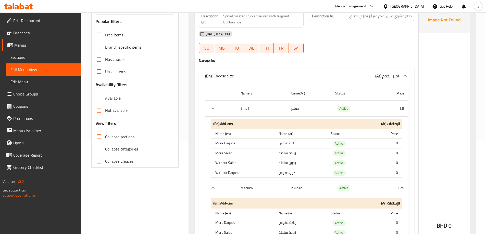
scroll to position [102, 0]
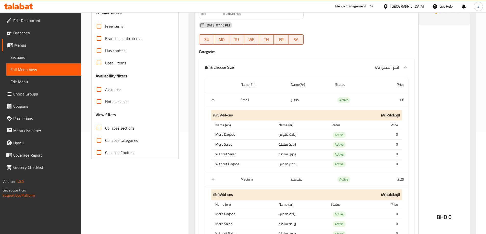
click at [107, 126] on span "Collapse sections" at bounding box center [119, 128] width 29 height 6
click at [105, 126] on input "Collapse sections" at bounding box center [99, 128] width 12 height 12
checkbox input "true"
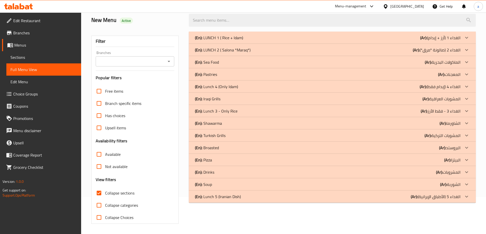
scroll to position [37, 0]
click at [232, 41] on div "(En): Pizza (Ar): البيتزا" at bounding box center [327, 38] width 265 height 6
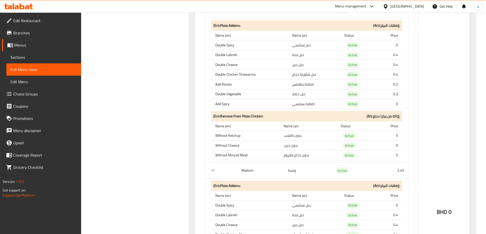
scroll to position [6918, 0]
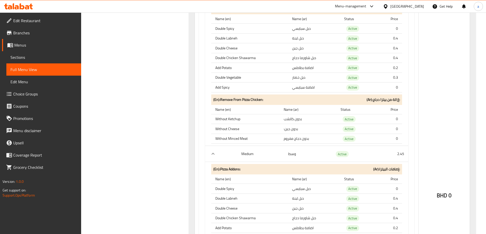
click at [28, 96] on span "Choice Groups" at bounding box center [45, 94] width 64 height 6
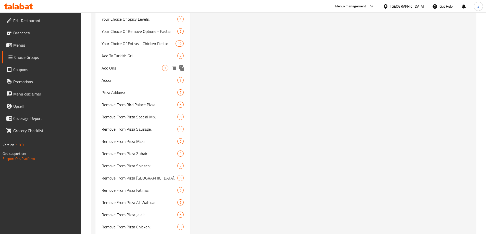
scroll to position [771, 0]
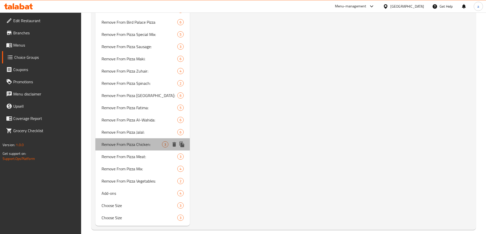
click at [145, 138] on div "Remove From Pizza Chicken: 3" at bounding box center [142, 144] width 95 height 12
type input "Remove From Pizza Chicken:"
type input "إزالة من بيتزا دجاج:"
type input "0"
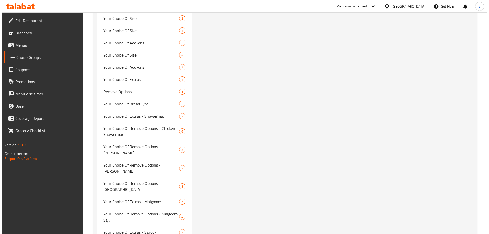
scroll to position [337, 0]
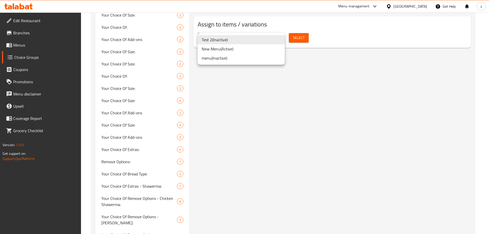
click at [244, 50] on li "New Menu ( Active )" at bounding box center [241, 48] width 87 height 9
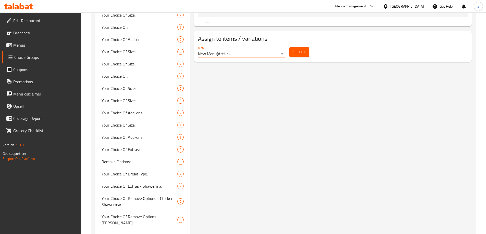
click at [295, 49] on span "Select" at bounding box center [299, 52] width 12 height 6
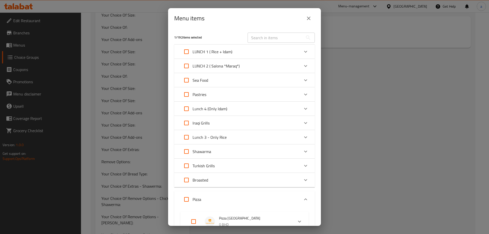
click at [262, 34] on input "text" at bounding box center [276, 38] width 56 height 10
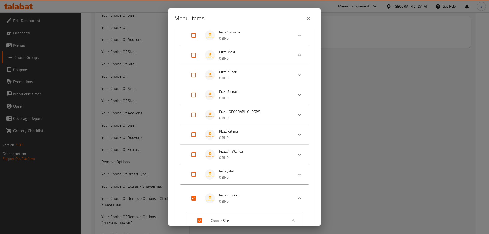
scroll to position [153, 0]
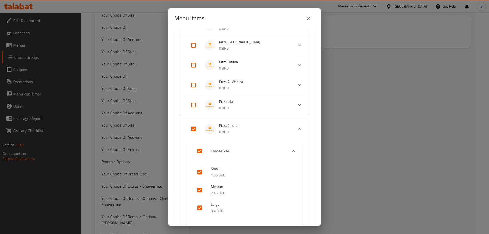
type input "pizz"
click at [192, 131] on input "Expand" at bounding box center [194, 129] width 12 height 12
checkbox input "false"
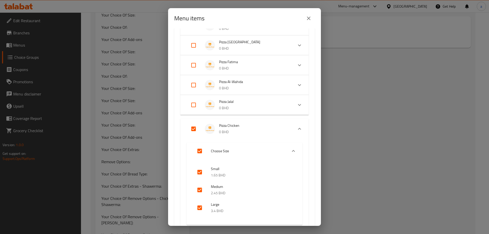
checkbox input "false"
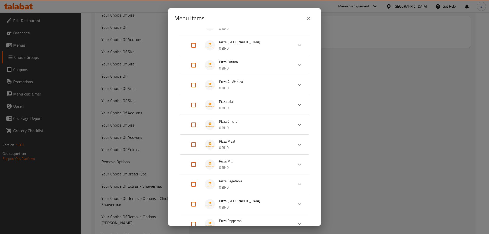
click at [192, 127] on input "Expand" at bounding box center [194, 125] width 12 height 12
checkbox input "true"
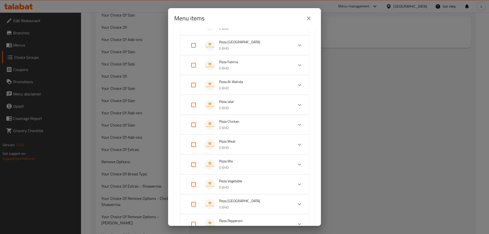
checkbox input "true"
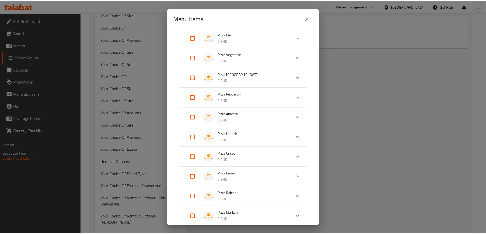
scroll to position [605, 0]
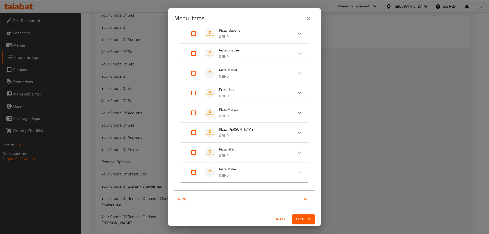
click at [299, 218] on span "Confirm" at bounding box center [303, 219] width 15 height 6
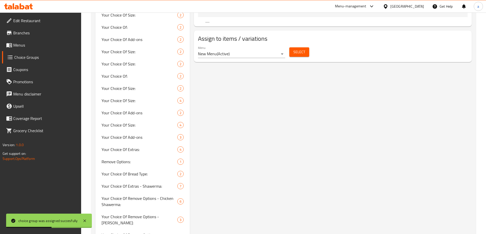
click at [27, 49] on link "Menus" at bounding box center [41, 45] width 79 height 12
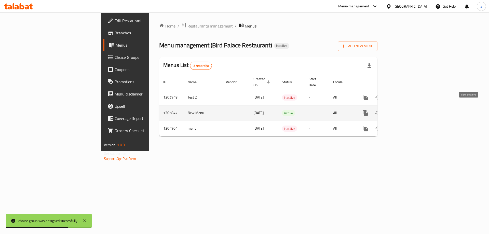
click at [405, 110] on icon "enhanced table" at bounding box center [402, 113] width 6 height 6
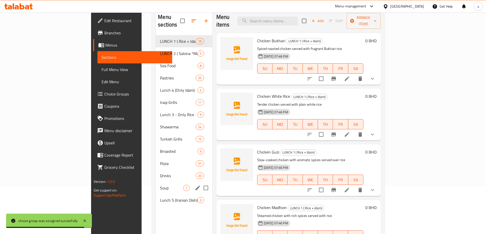
scroll to position [71, 0]
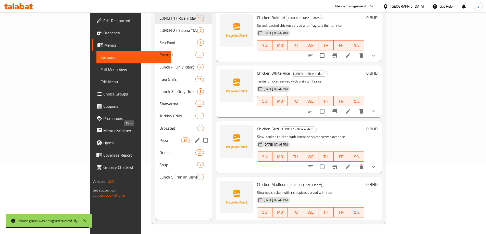
click at [159, 137] on span "Pizza" at bounding box center [170, 140] width 22 height 6
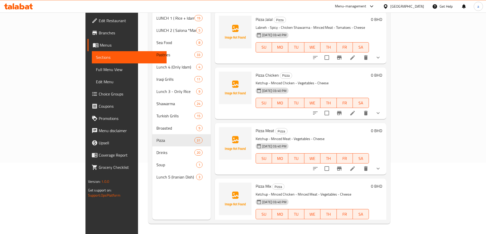
scroll to position [510, 0]
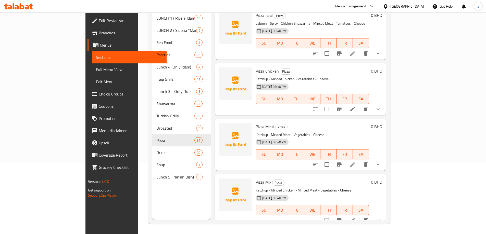
click at [355, 107] on icon at bounding box center [352, 109] width 5 height 5
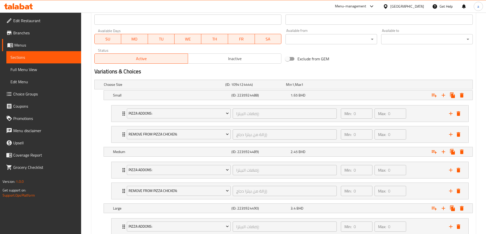
scroll to position [229, 0]
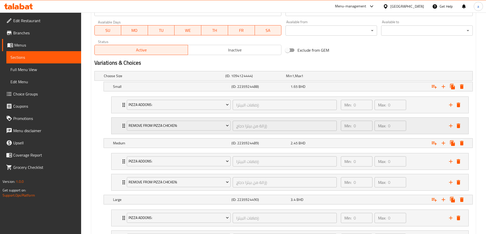
click at [421, 130] on div "Min: 0 ​ Max: 0 ​" at bounding box center [391, 126] width 108 height 16
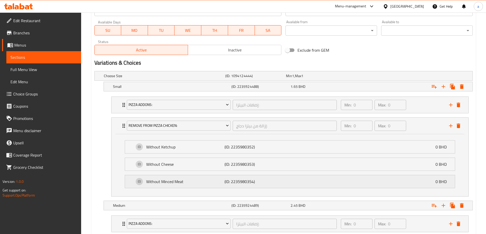
click at [182, 185] on p "Without Minced Meat" at bounding box center [185, 182] width 78 height 6
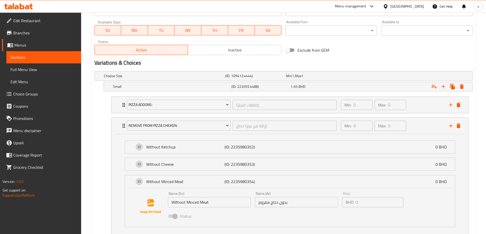
click at [38, 92] on span "Choice Groups" at bounding box center [45, 94] width 64 height 6
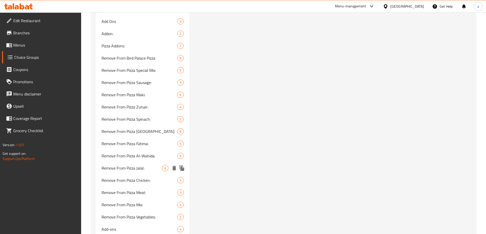
scroll to position [771, 0]
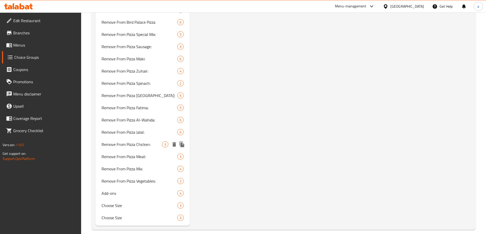
click at [144, 141] on span "Remove From Pizza Chicken:" at bounding box center [131, 144] width 61 height 6
type input "Remove From Pizza Chicken:"
type input "إزالة من بيتزا دجاج:"
type input "0"
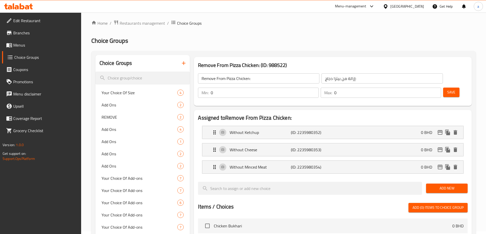
scroll to position [0, 0]
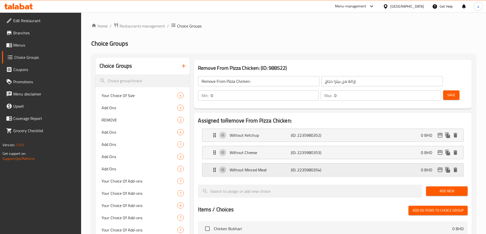
click at [265, 167] on p "Without Minced Meat" at bounding box center [259, 170] width 61 height 6
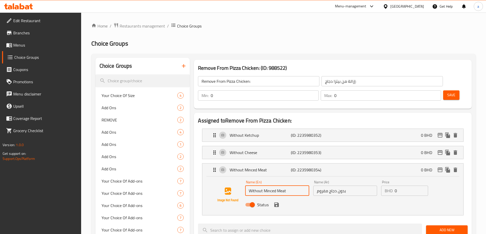
drag, startPoint x: 289, startPoint y: 179, endPoint x: 277, endPoint y: 179, distance: 12.5
click at [277, 186] on input "Without Minced Meat" at bounding box center [277, 191] width 64 height 10
click at [278, 203] on icon "save" at bounding box center [276, 205] width 5 height 5
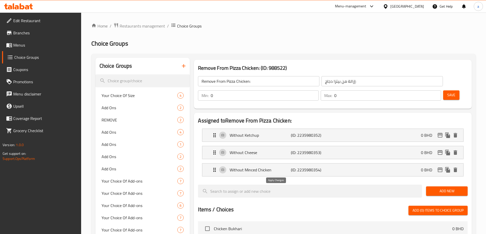
type input "Without Minced Chicken"
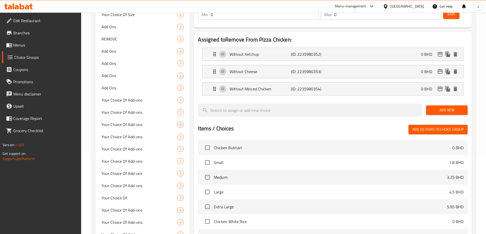
scroll to position [25, 0]
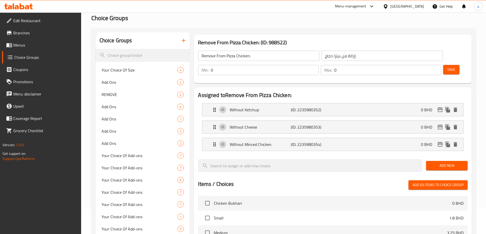
click at [447, 67] on span "Save" at bounding box center [451, 70] width 8 height 6
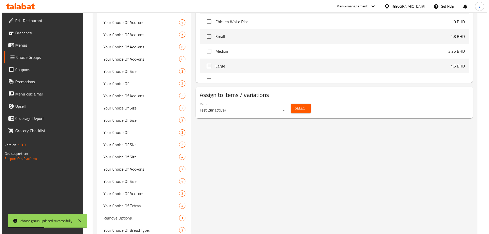
scroll to position [262, 0]
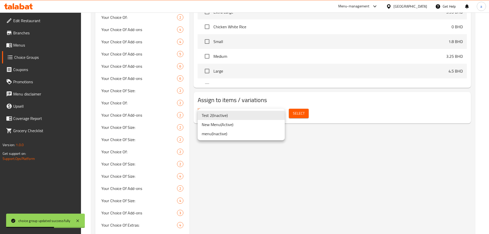
click at [262, 125] on li "New Menu ( Active )" at bounding box center [241, 124] width 87 height 9
click at [300, 111] on div "Test 2 ( Inactive ) New Menu ( Active ) menu ( Inactive )" at bounding box center [244, 117] width 489 height 234
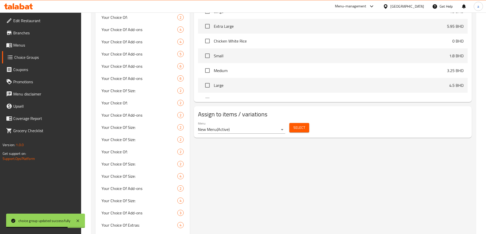
click at [294, 125] on span "Select" at bounding box center [299, 128] width 12 height 6
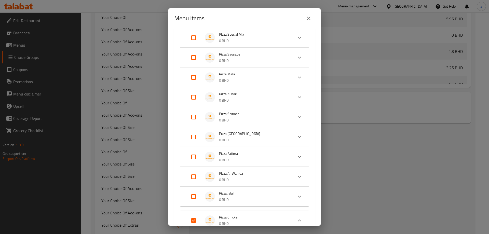
scroll to position [306, 0]
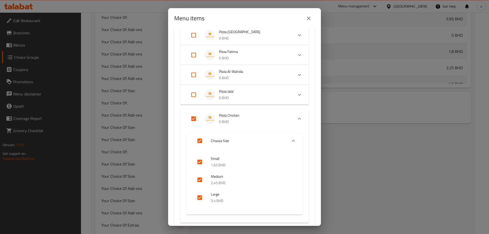
click at [193, 116] on input "Expand" at bounding box center [194, 119] width 12 height 12
checkbox input "false"
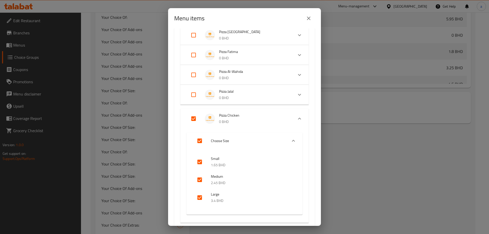
checkbox input "false"
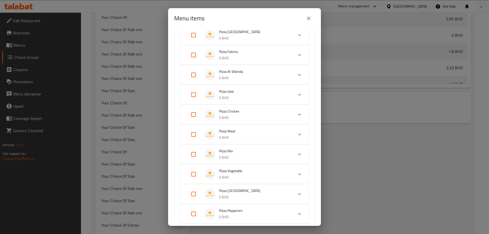
click at [195, 115] on input "Expand" at bounding box center [194, 115] width 12 height 12
checkbox input "true"
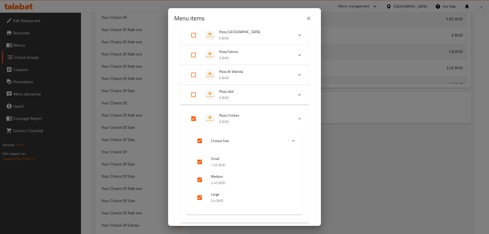
checkbox input "true"
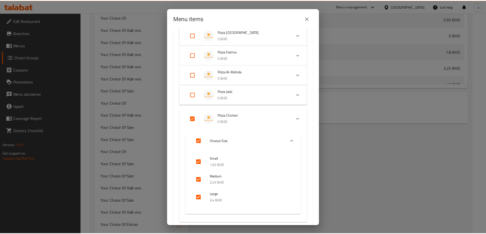
scroll to position [795, 0]
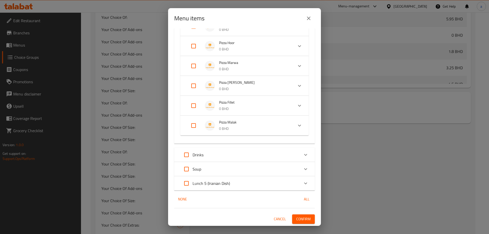
click at [296, 219] on span "Confirm" at bounding box center [303, 219] width 15 height 6
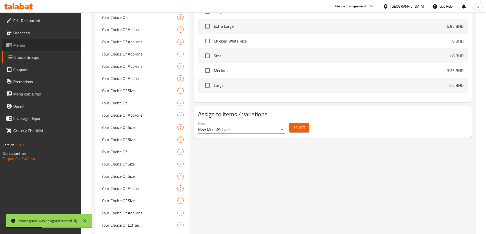
click at [29, 47] on span "Menus" at bounding box center [45, 45] width 64 height 6
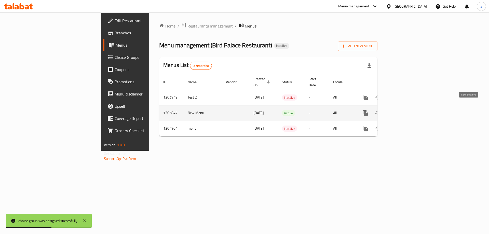
click at [409, 107] on link "enhanced table" at bounding box center [402, 113] width 12 height 12
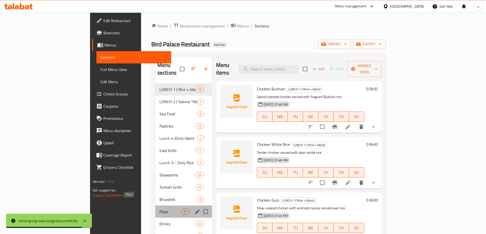
click at [159, 209] on span "Pizza" at bounding box center [170, 212] width 22 height 6
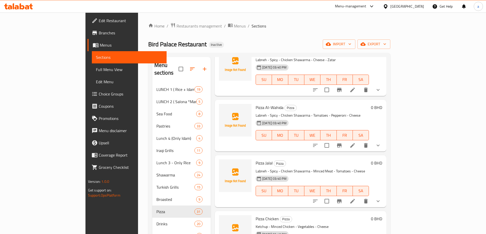
scroll to position [484, 0]
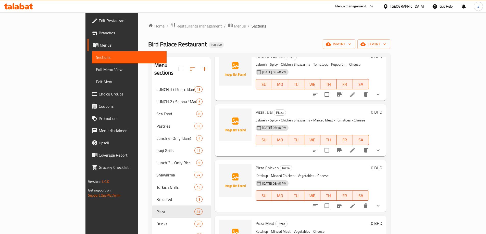
click at [355, 203] on icon at bounding box center [352, 206] width 6 height 6
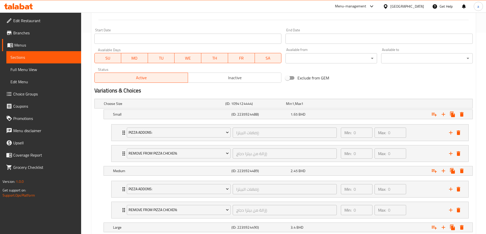
scroll to position [204, 0]
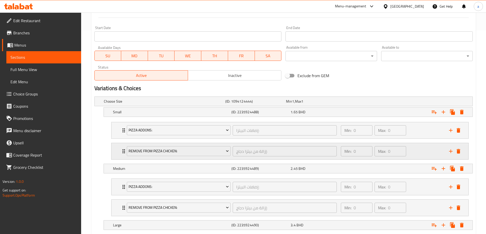
click at [417, 156] on div "Min: 0 ​ Max: 0 ​" at bounding box center [391, 151] width 108 height 16
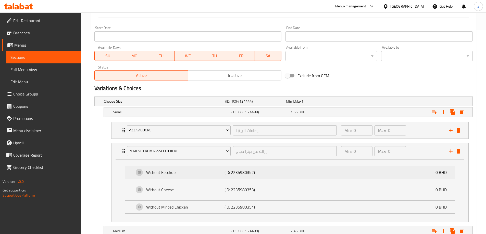
click at [294, 175] on div "Without Ketchup (ID: 2235980352) 0 BHD" at bounding box center [291, 172] width 314 height 13
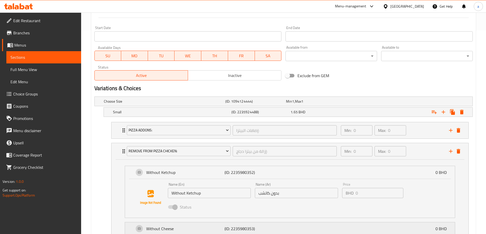
click at [304, 229] on div "Without Cheese (ID: 2235980353) 0 BHD" at bounding box center [291, 228] width 314 height 13
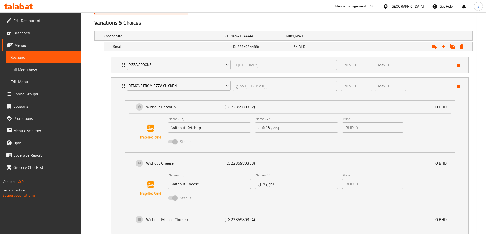
scroll to position [306, 0]
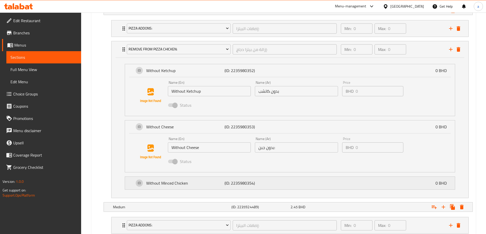
click at [290, 183] on div "Without Minced Chicken (ID: 2235980354) 0 BHD" at bounding box center [291, 183] width 314 height 13
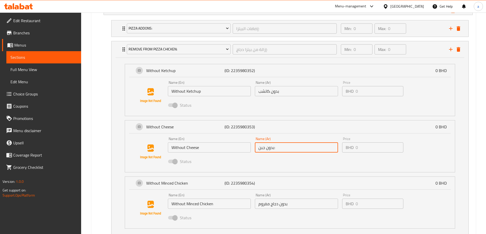
drag, startPoint x: 278, startPoint y: 150, endPoint x: 273, endPoint y: 149, distance: 4.9
click at [273, 149] on input "بدون جبن:" at bounding box center [296, 147] width 83 height 10
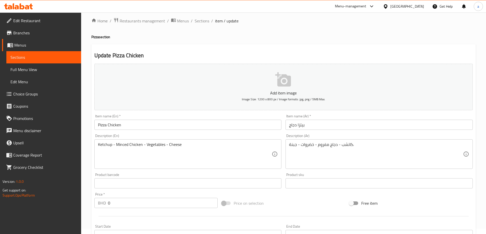
scroll to position [0, 0]
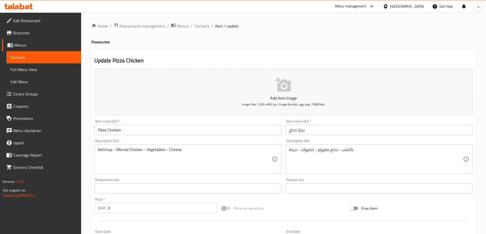
click at [23, 67] on span "Full Menu View" at bounding box center [43, 70] width 67 height 6
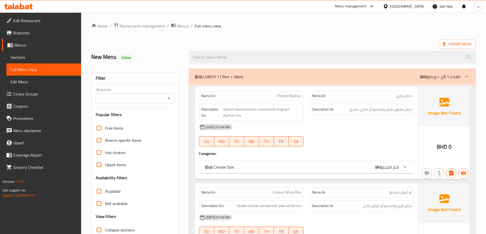
scroll to position [102, 0]
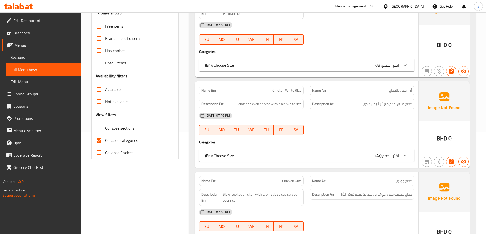
click at [95, 128] on input "Collapse sections" at bounding box center [99, 128] width 12 height 12
checkbox input "true"
click at [100, 140] on input "Collapse categories" at bounding box center [99, 140] width 12 height 12
checkbox input "false"
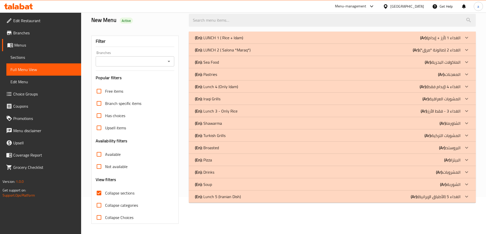
scroll to position [37, 0]
click at [211, 41] on p "(En): Pizza" at bounding box center [219, 38] width 48 height 6
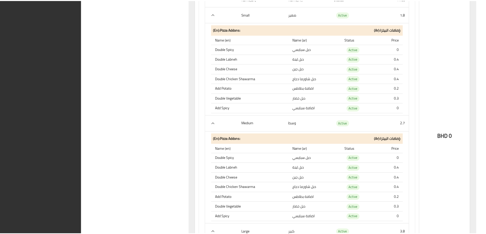
scroll to position [16636, 0]
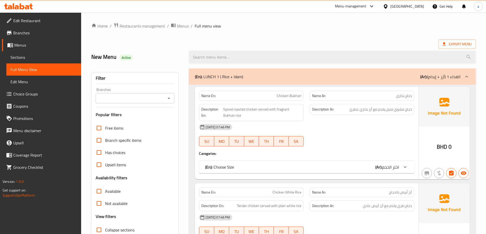
scroll to position [37, 0]
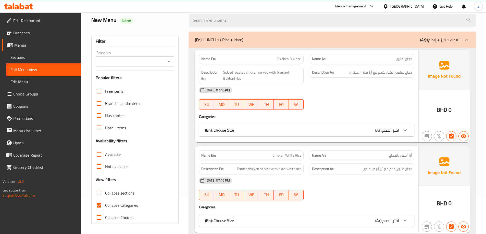
click at [97, 195] on input "Collapse sections" at bounding box center [99, 193] width 12 height 12
checkbox input "true"
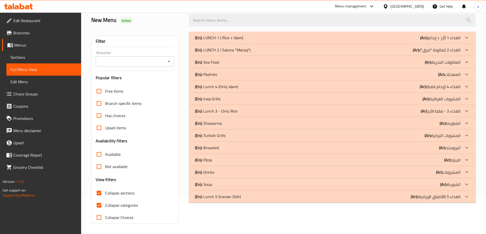
click at [101, 206] on input "Collapse categories" at bounding box center [99, 205] width 12 height 12
checkbox input "false"
click at [221, 41] on div "(En): Pizza (Ar): البيتزا" at bounding box center [327, 38] width 265 height 6
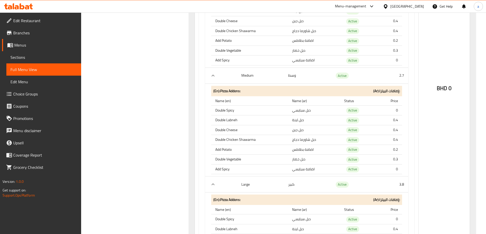
scroll to position [16508, 0]
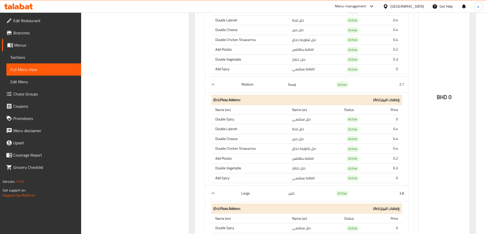
click at [31, 69] on span "Full Menu View" at bounding box center [43, 70] width 67 height 6
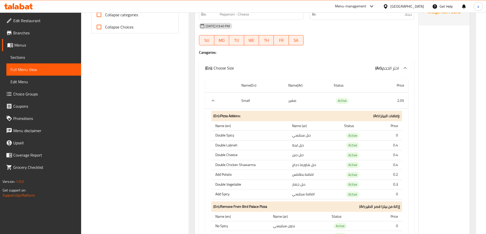
scroll to position [151, 0]
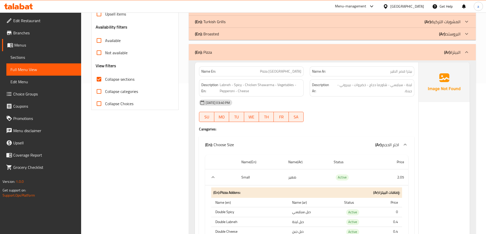
click at [98, 78] on input "Collapse sections" at bounding box center [99, 79] width 12 height 12
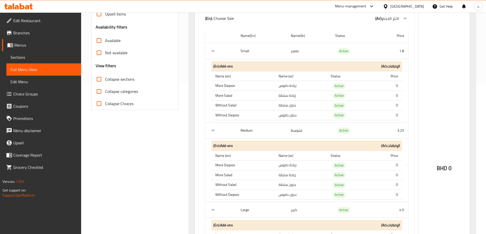
click at [100, 80] on input "Collapse sections" at bounding box center [99, 79] width 12 height 12
checkbox input "true"
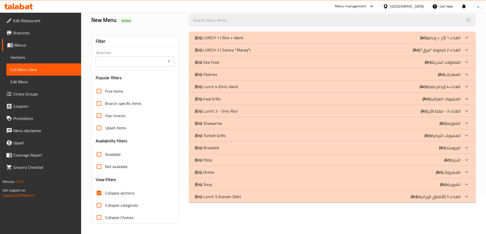
click at [99, 199] on input "Collapse categories" at bounding box center [99, 205] width 12 height 12
checkbox input "true"
click at [224, 41] on div "(En): Pizza (Ar): البيتزا" at bounding box center [327, 38] width 265 height 6
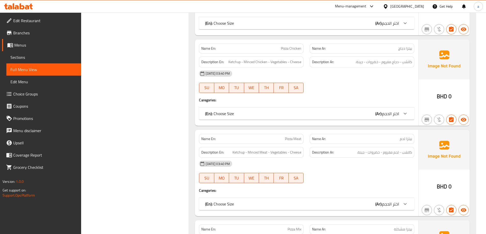
scroll to position [1136, 0]
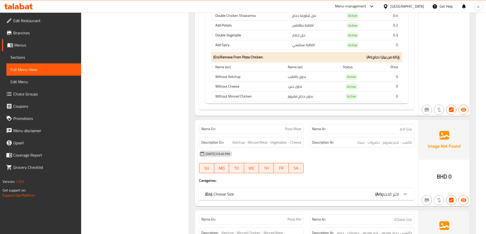
scroll to position [1747, 0]
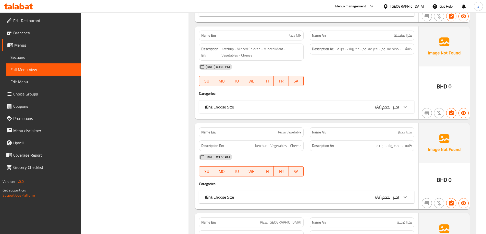
scroll to position [2334, 0]
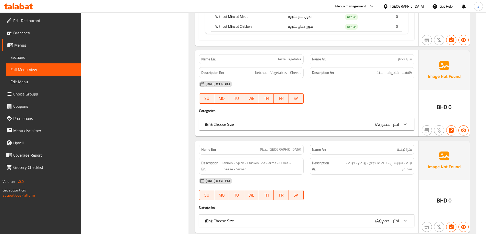
scroll to position [2945, 0]
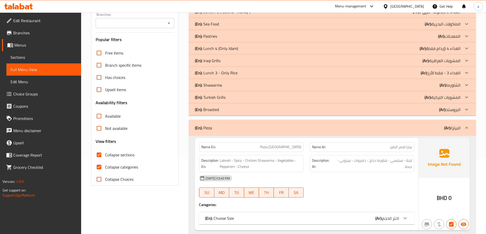
scroll to position [76, 0]
